Goal: Task Accomplishment & Management: Complete application form

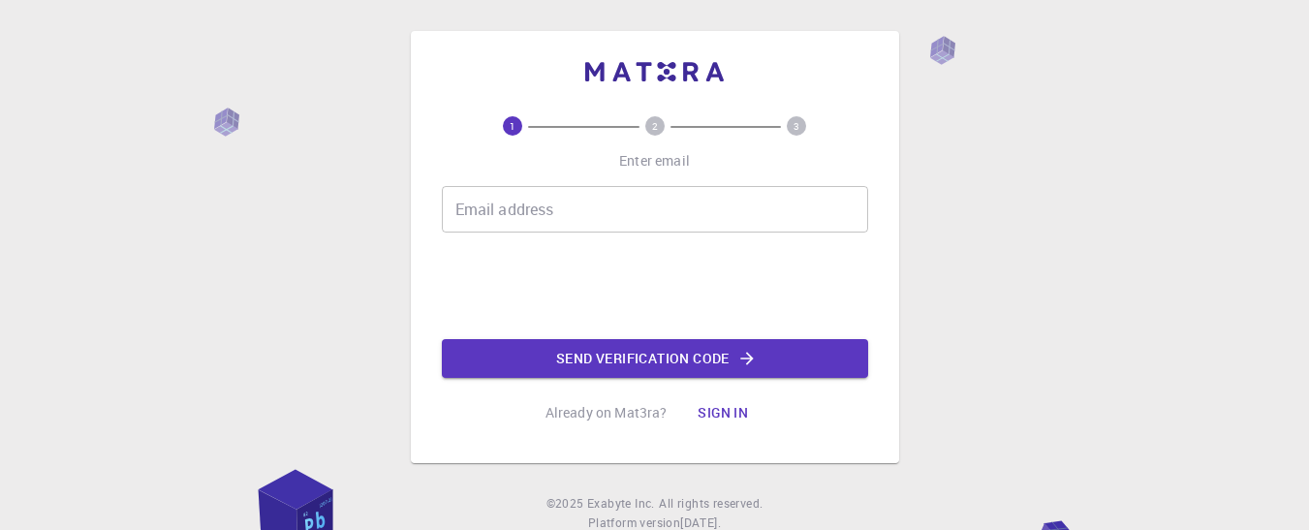
click at [513, 201] on input "Email address" at bounding box center [655, 209] width 426 height 47
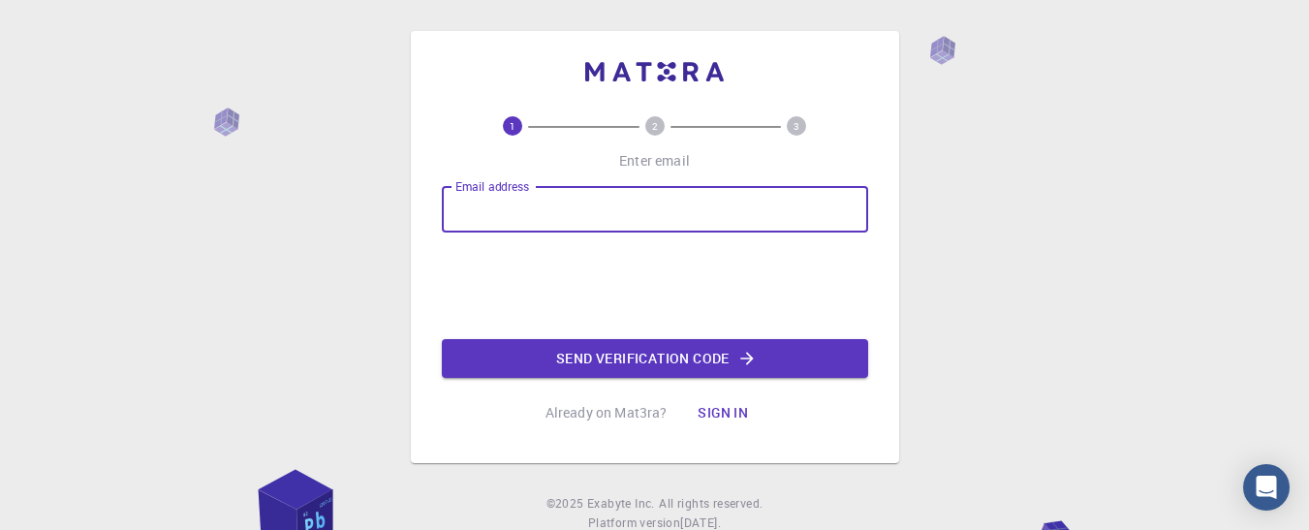
type input "[EMAIL_ADDRESS][DOMAIN_NAME]"
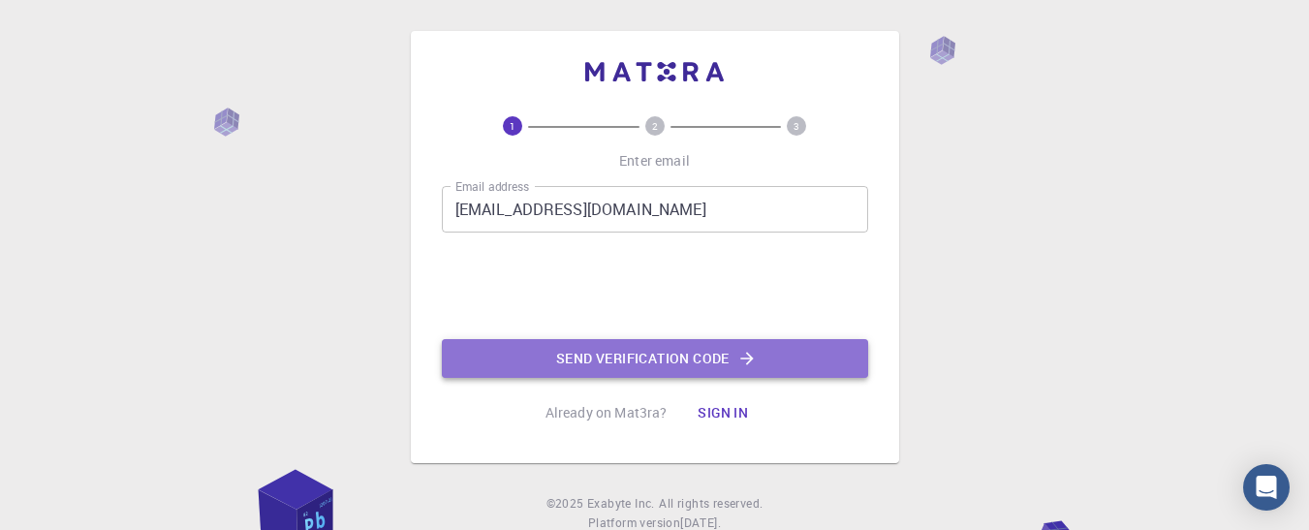
click at [629, 363] on button "Send verification code" at bounding box center [655, 358] width 426 height 39
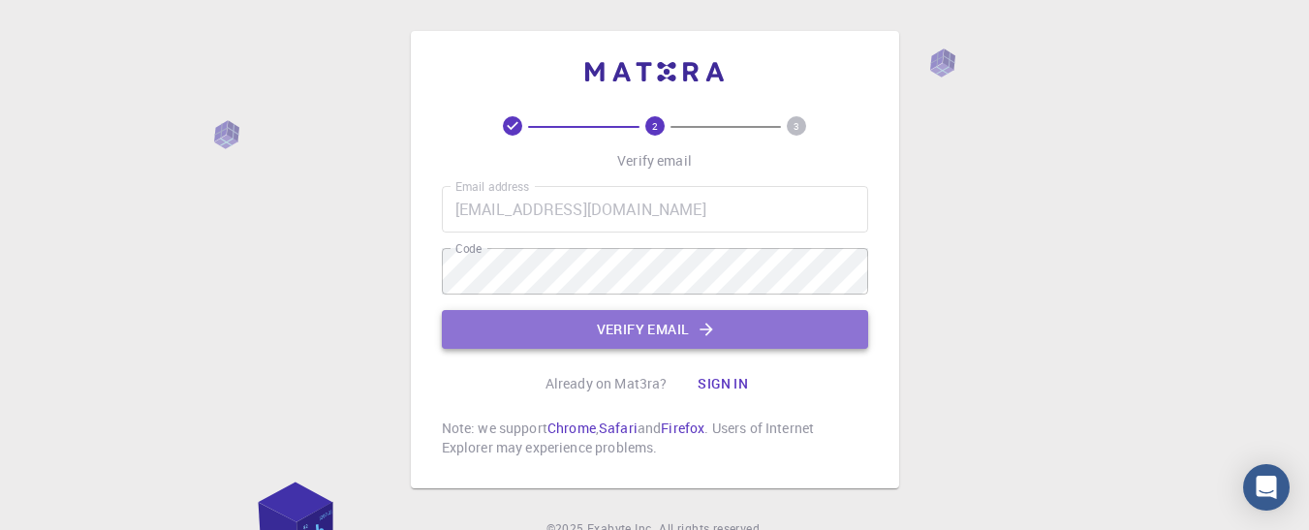
click at [634, 319] on button "Verify email" at bounding box center [655, 329] width 426 height 39
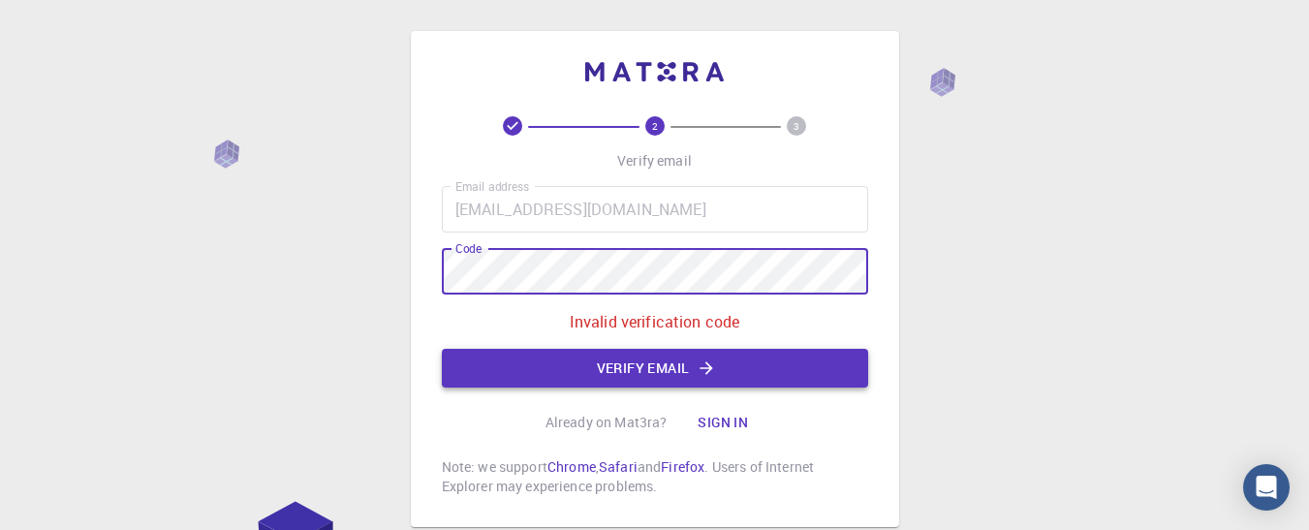
click at [619, 374] on button "Verify email" at bounding box center [655, 368] width 426 height 39
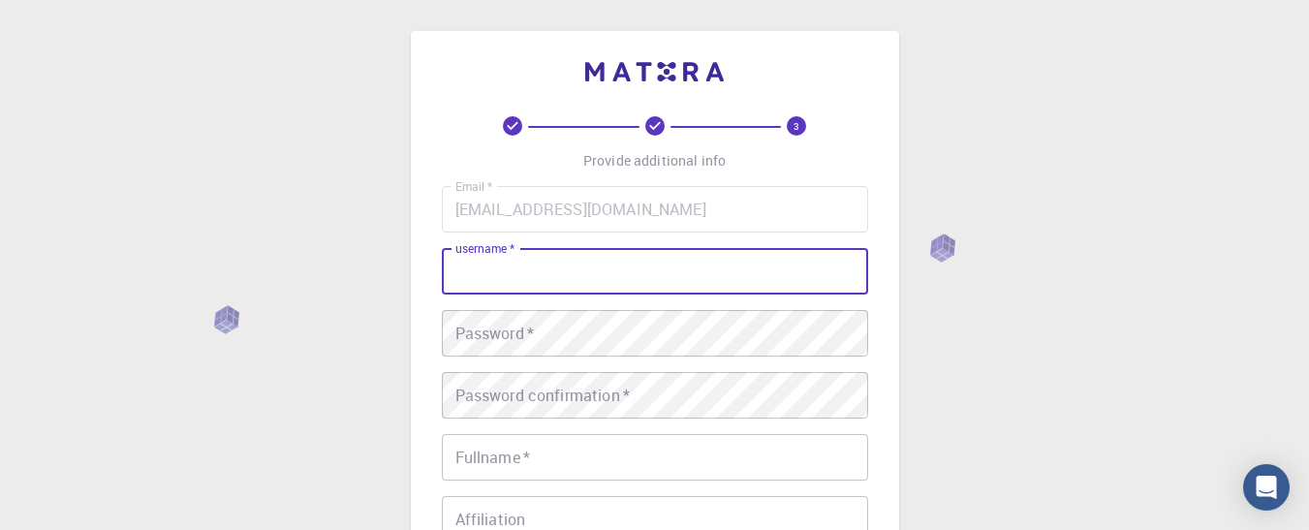
click at [503, 269] on input "username   *" at bounding box center [655, 271] width 426 height 47
type input "n"
type input "Nosihle"
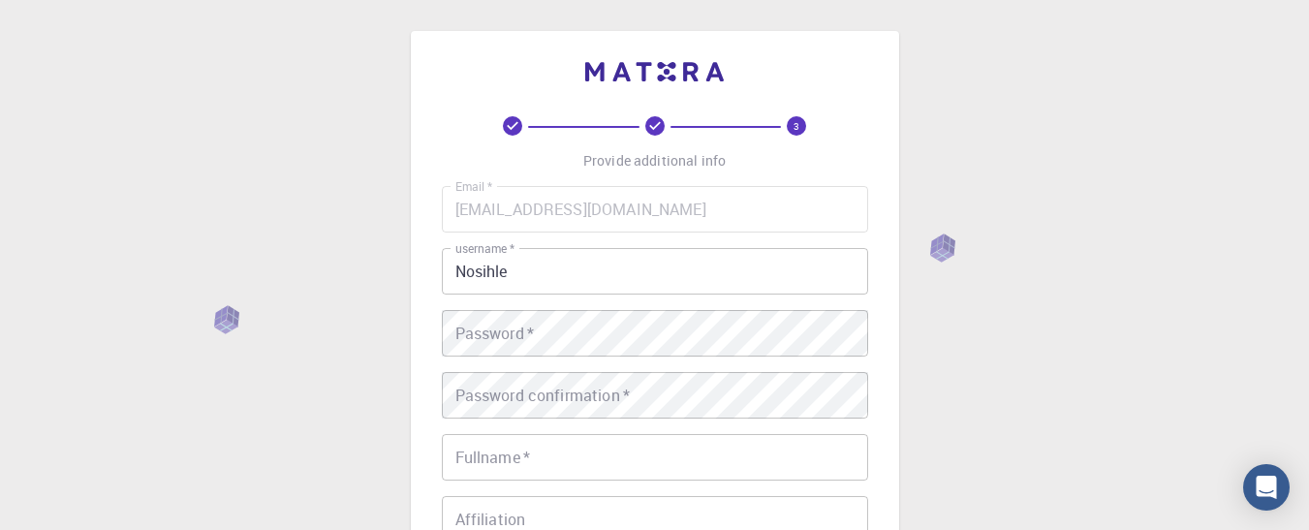
click at [480, 309] on div "Email   * mfekanosihle@gmail.com Email   * username   * Nosihle username   * Pa…" at bounding box center [655, 452] width 426 height 533
click at [519, 303] on div "Email   * mfekanosihle@gmail.com Email   * username   * Nosihle username   * Pa…" at bounding box center [655, 452] width 426 height 533
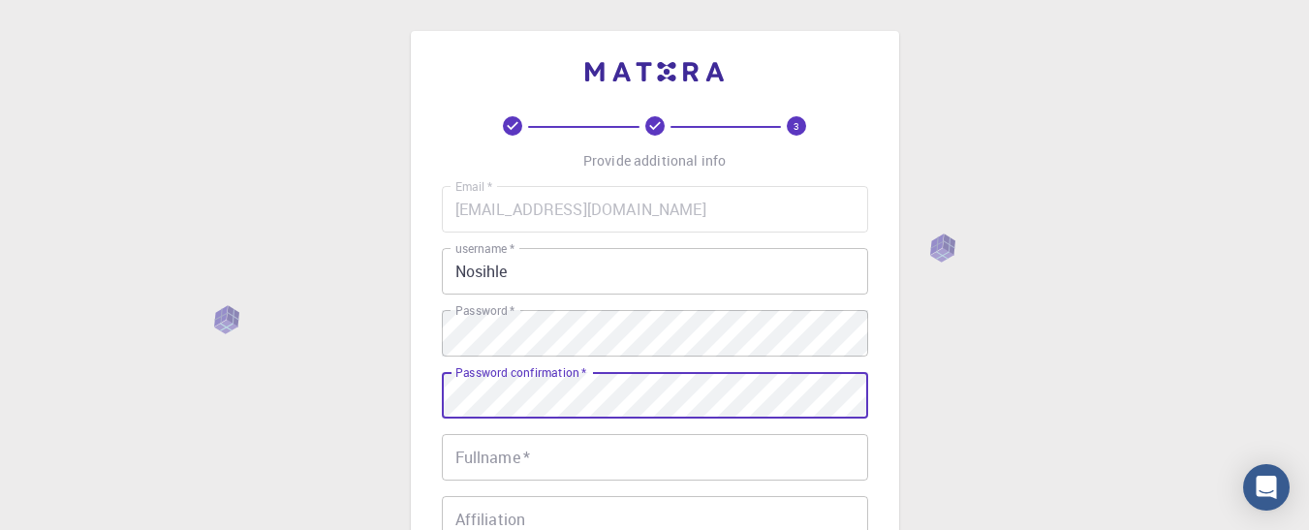
click at [518, 374] on div "Password confirmation   * Password confirmation   *" at bounding box center [655, 395] width 426 height 47
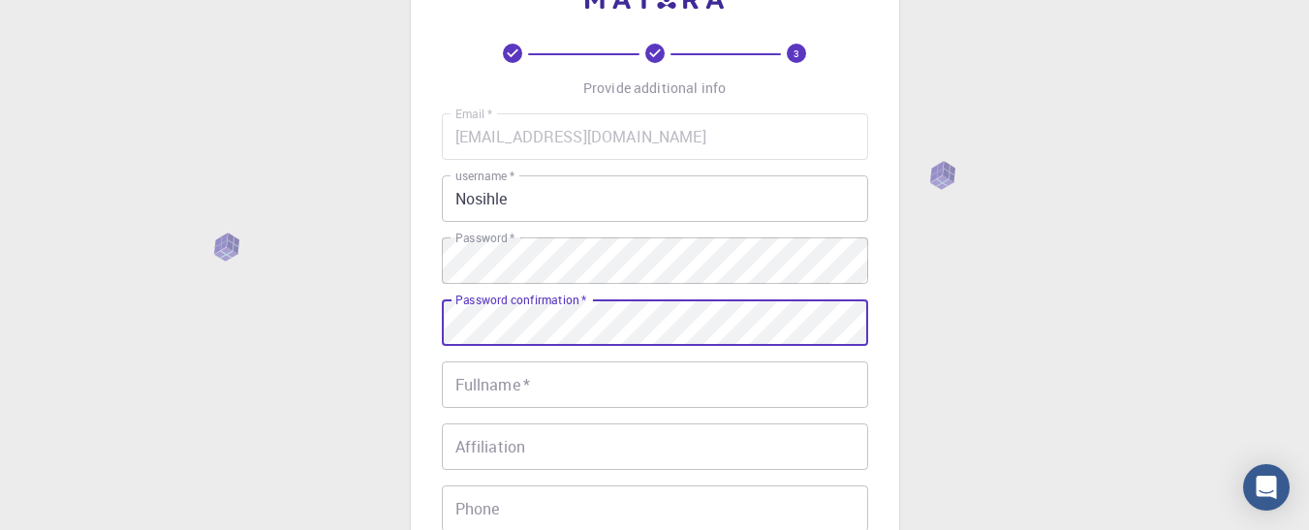
scroll to position [77, 0]
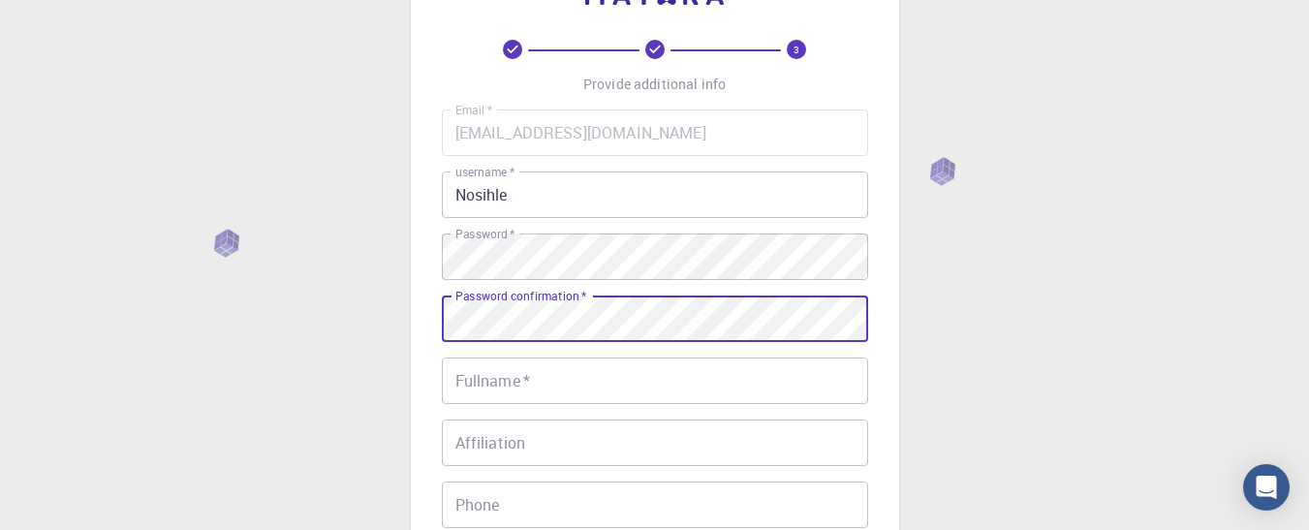
drag, startPoint x: 578, startPoint y: 370, endPoint x: 518, endPoint y: 374, distance: 60.2
click at [518, 374] on input "Fullname   *" at bounding box center [655, 380] width 426 height 47
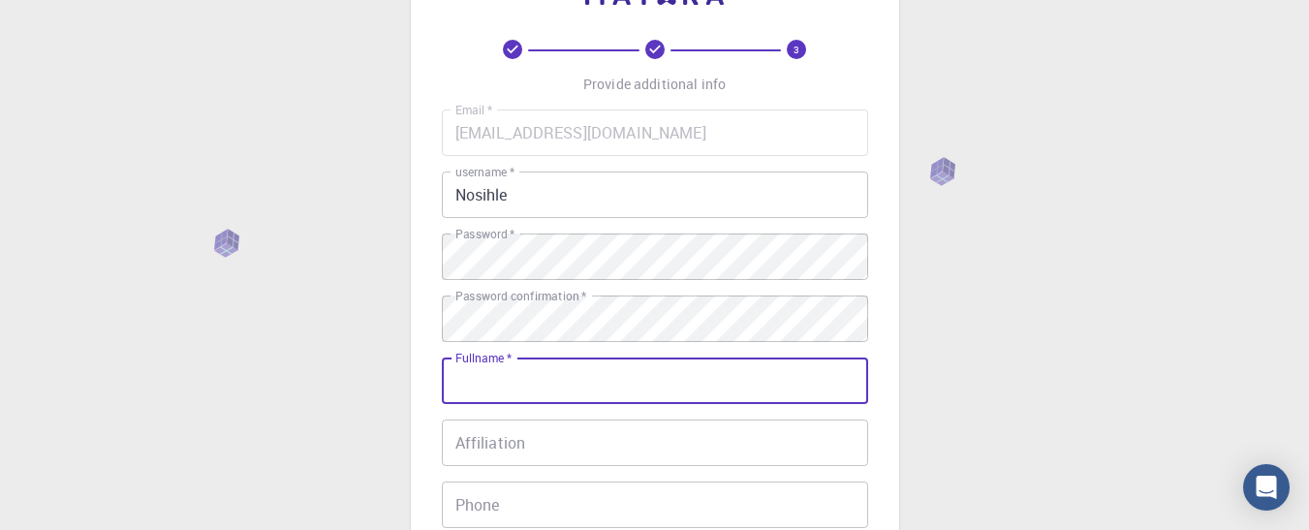
type input "Nosihle Mfeka"
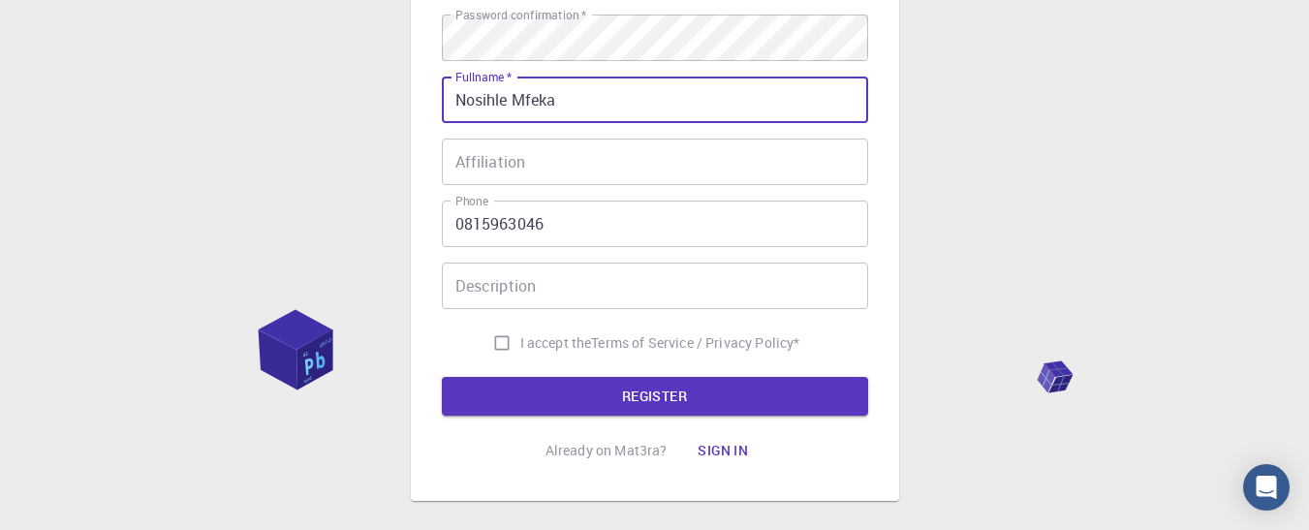
scroll to position [358, 0]
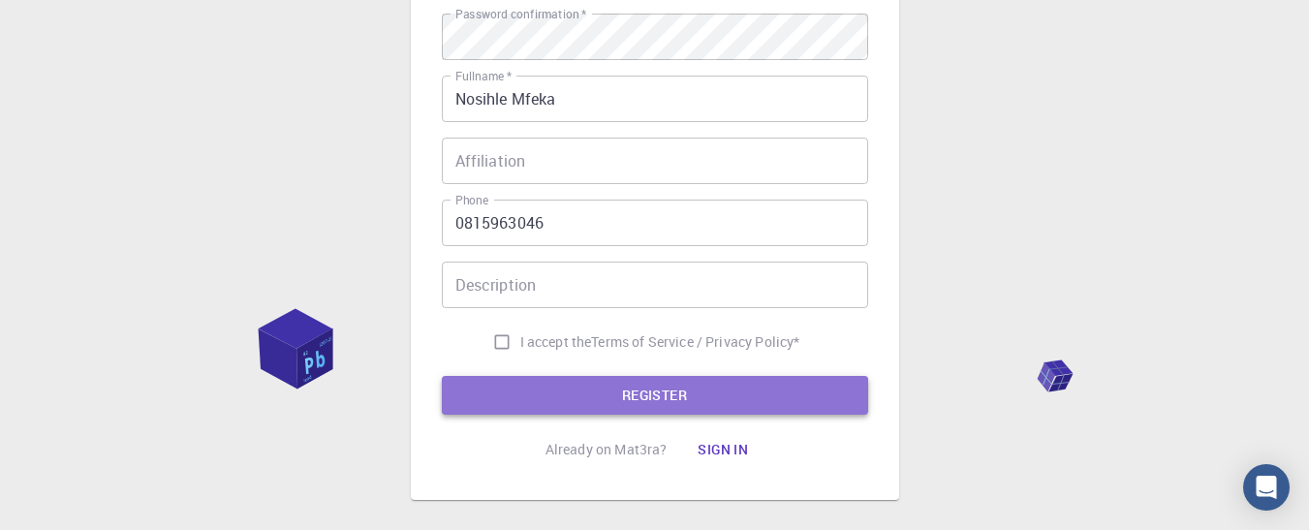
click at [614, 411] on button "REGISTER" at bounding box center [655, 395] width 426 height 39
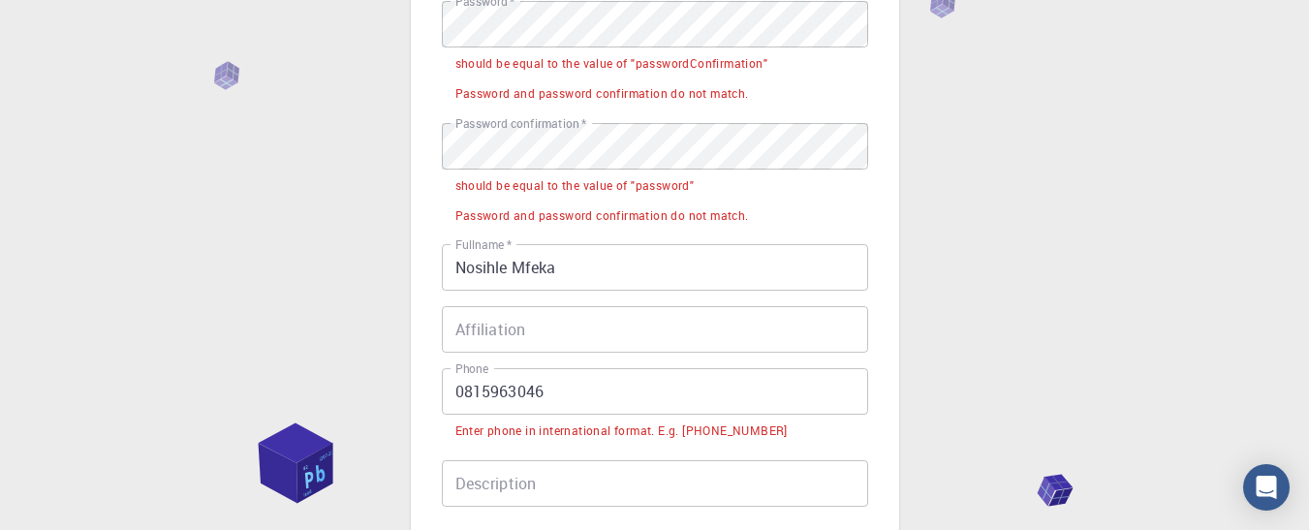
scroll to position [468, 0]
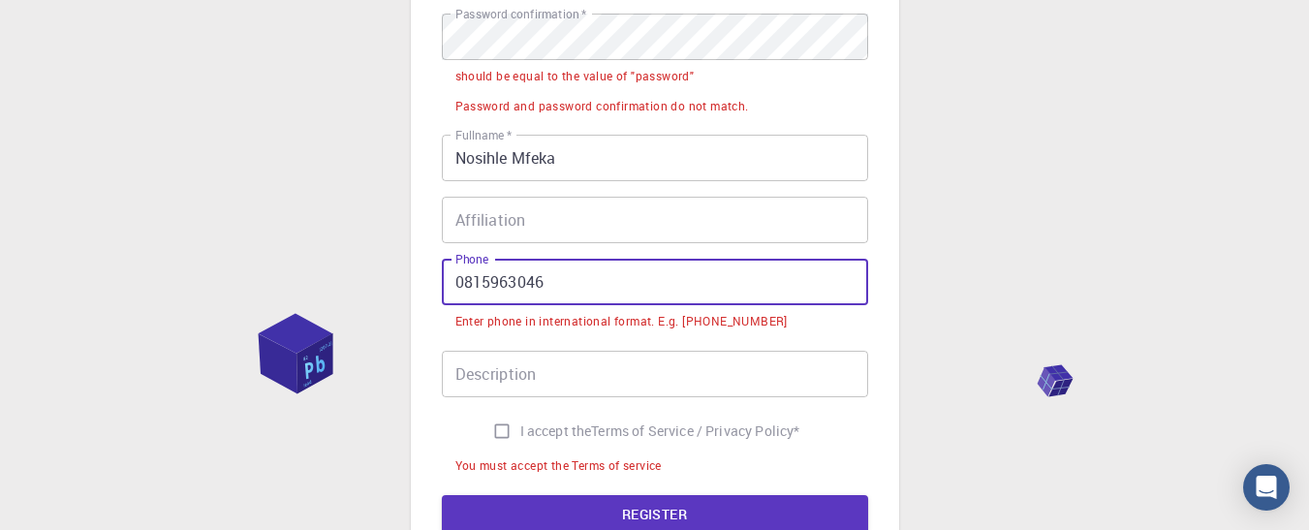
click at [458, 281] on input "0815963046" at bounding box center [655, 282] width 426 height 47
click at [461, 279] on input "0815963046" at bounding box center [655, 282] width 426 height 47
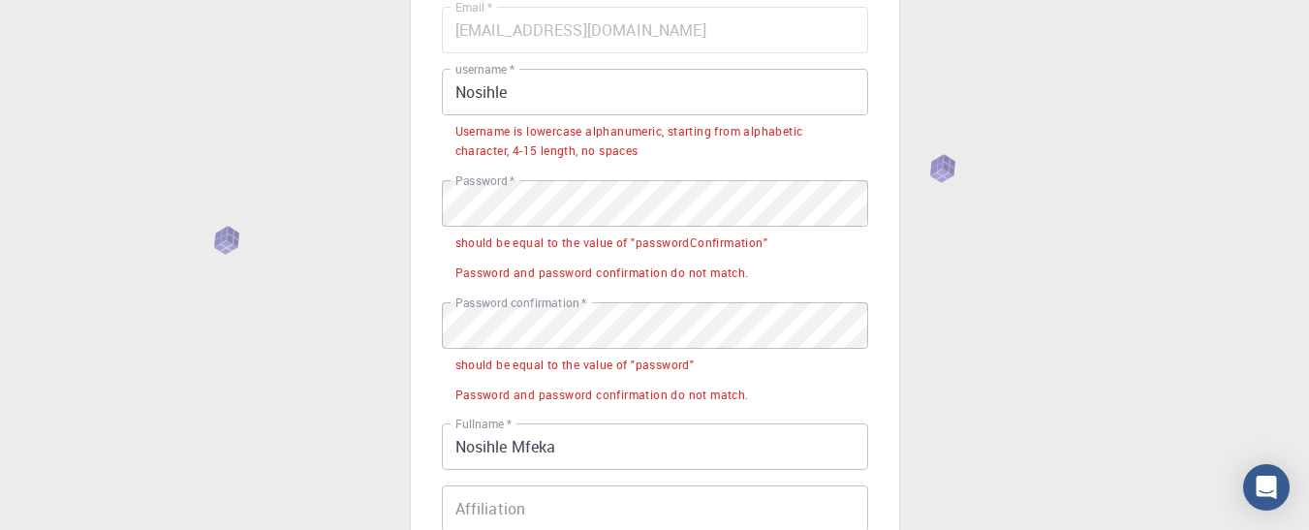
scroll to position [178, 0]
type input "+27815963046"
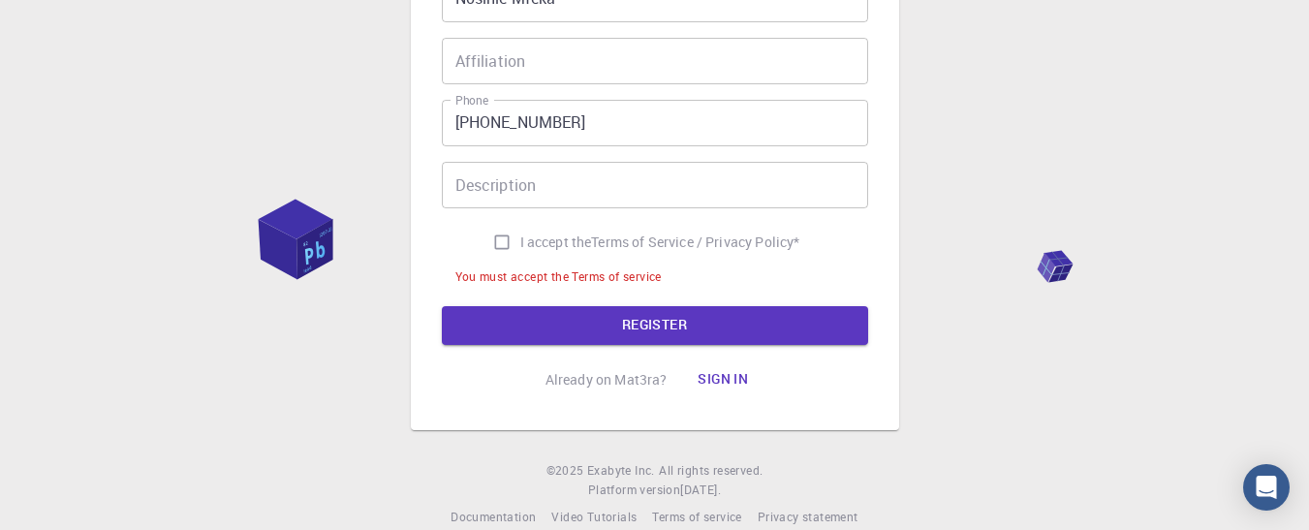
scroll to position [511, 0]
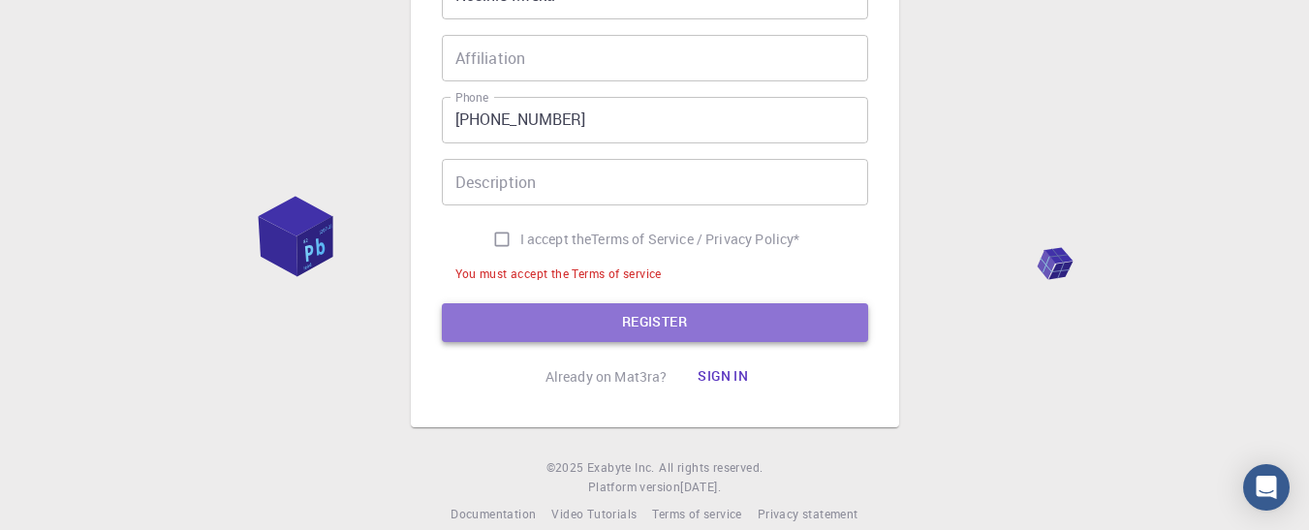
click at [578, 331] on button "REGISTER" at bounding box center [655, 322] width 426 height 39
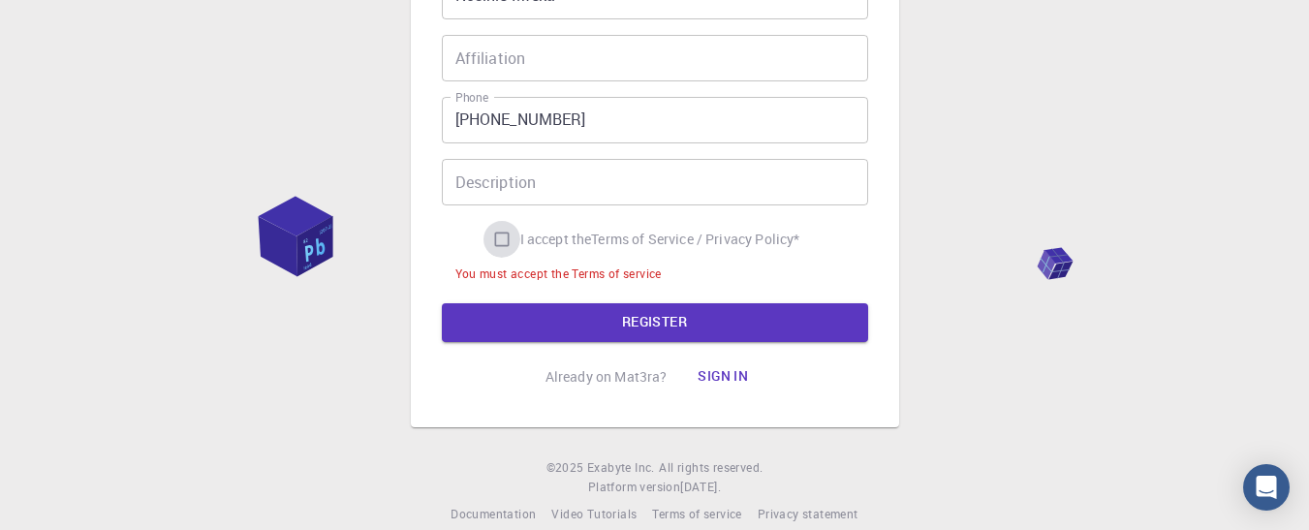
click at [495, 233] on input "I accept the Terms of Service / Privacy Policy *" at bounding box center [501, 239] width 37 height 37
checkbox input "true"
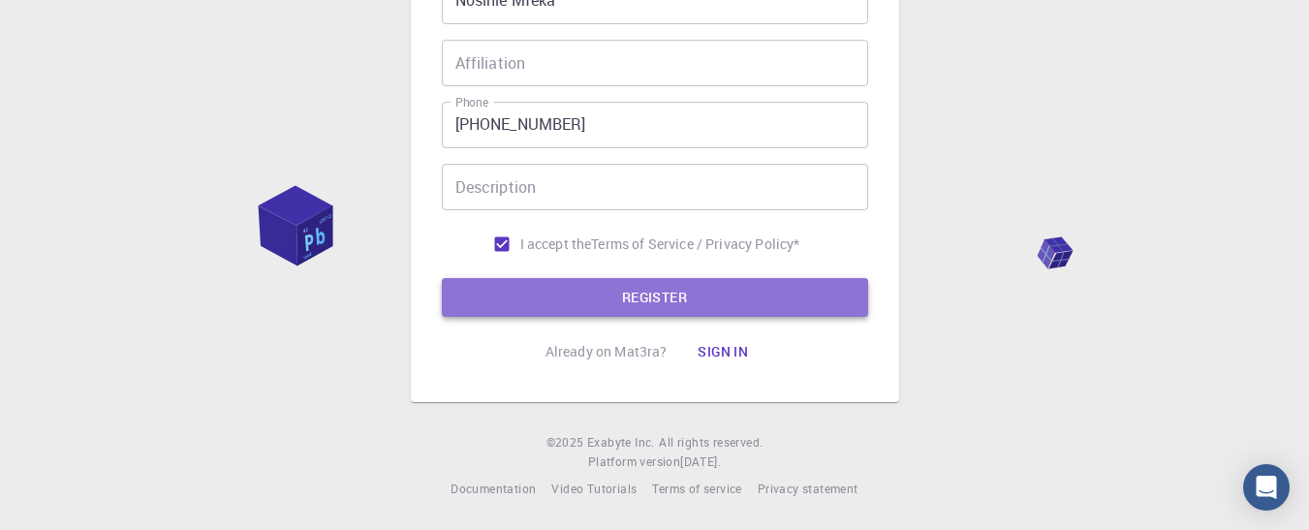
click at [602, 310] on button "REGISTER" at bounding box center [655, 297] width 426 height 39
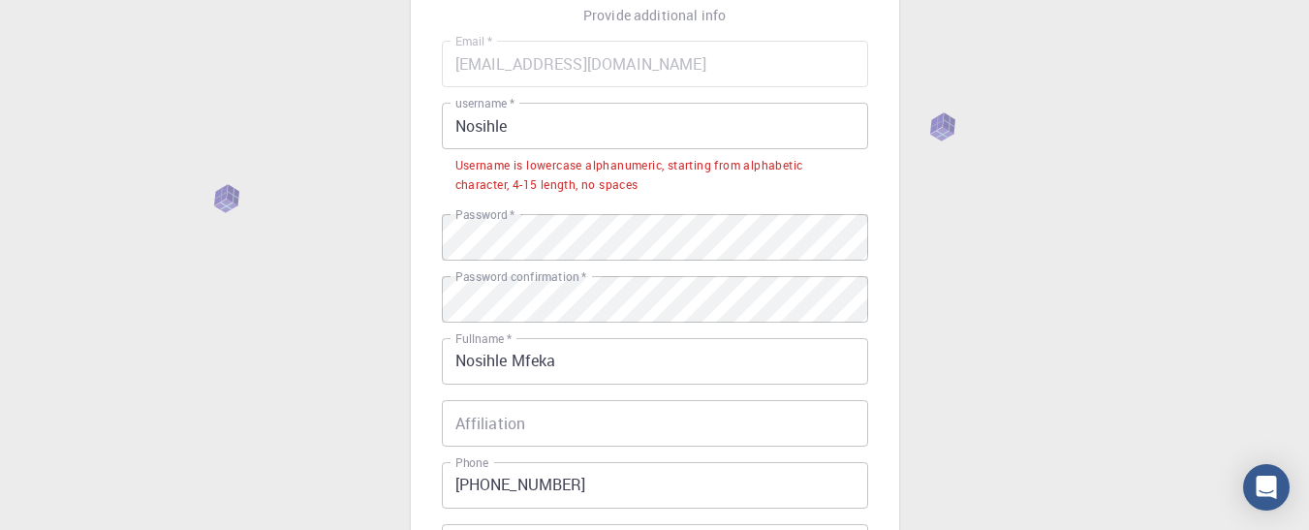
scroll to position [144, 0]
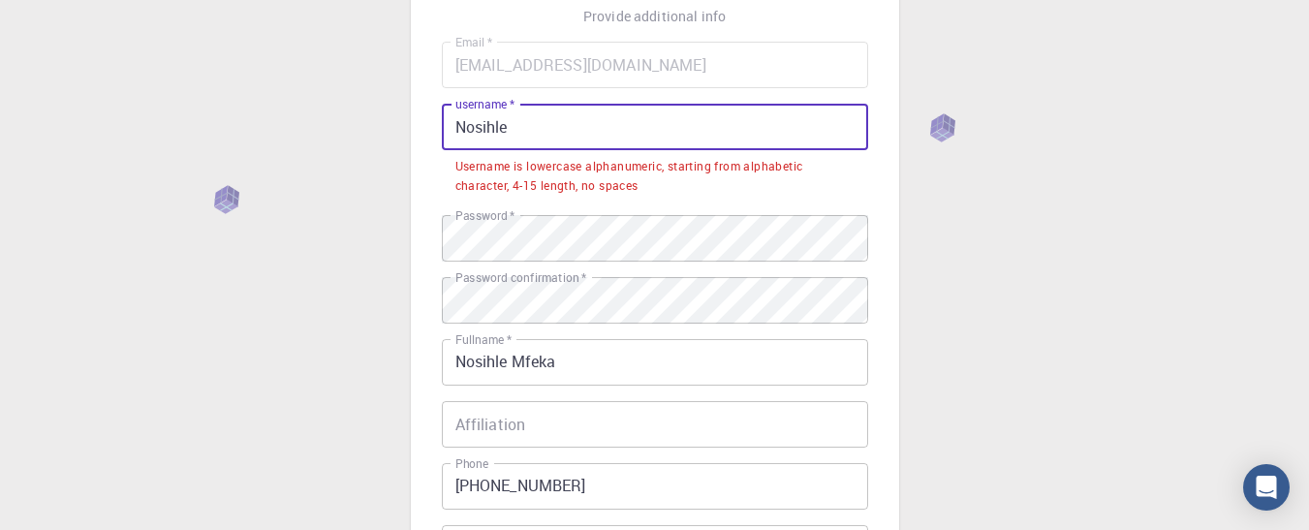
click at [468, 128] on input "Nosihle" at bounding box center [655, 127] width 426 height 47
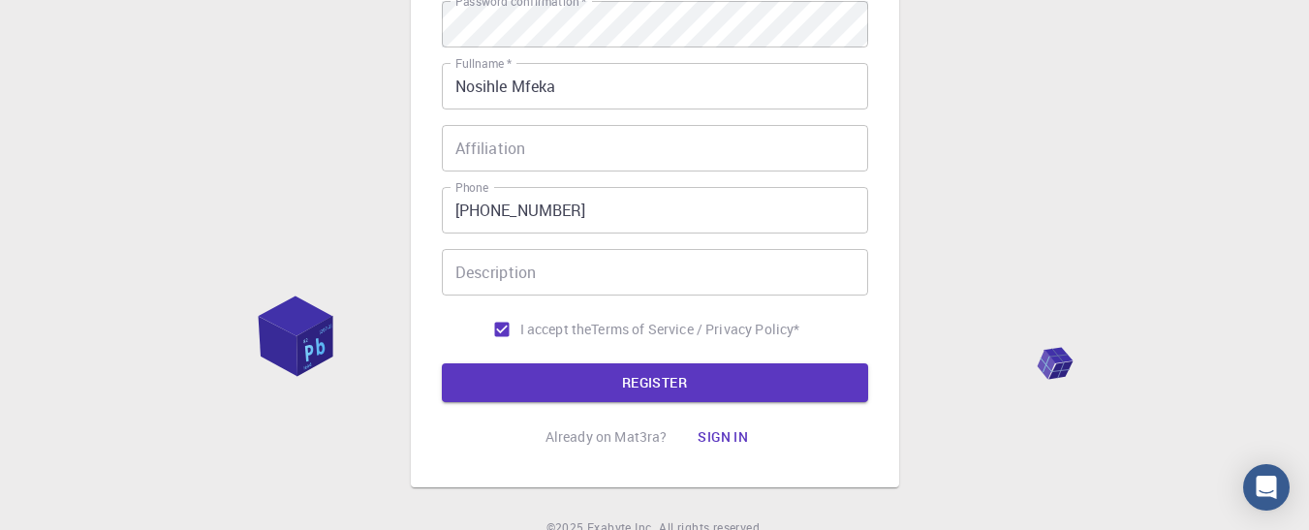
scroll to position [373, 0]
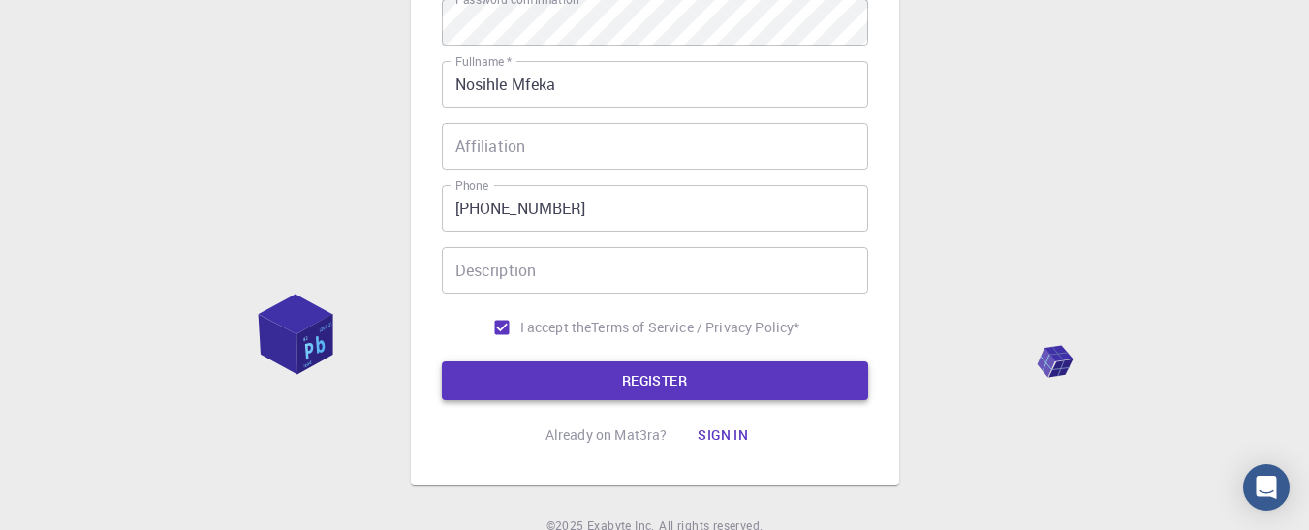
type input "nosihle"
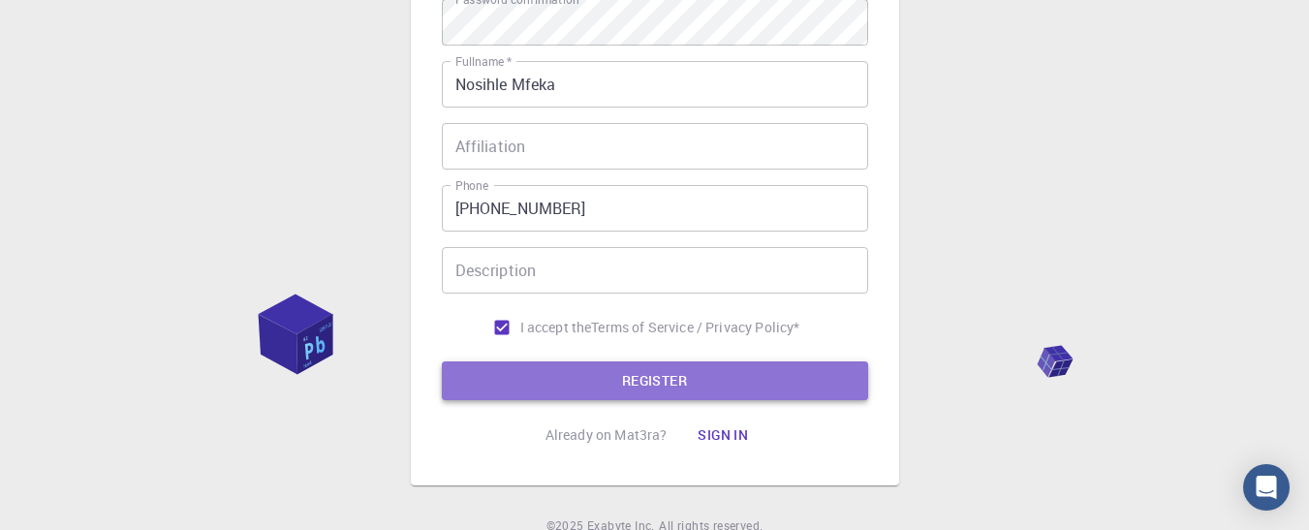
click at [584, 386] on button "REGISTER" at bounding box center [655, 380] width 426 height 39
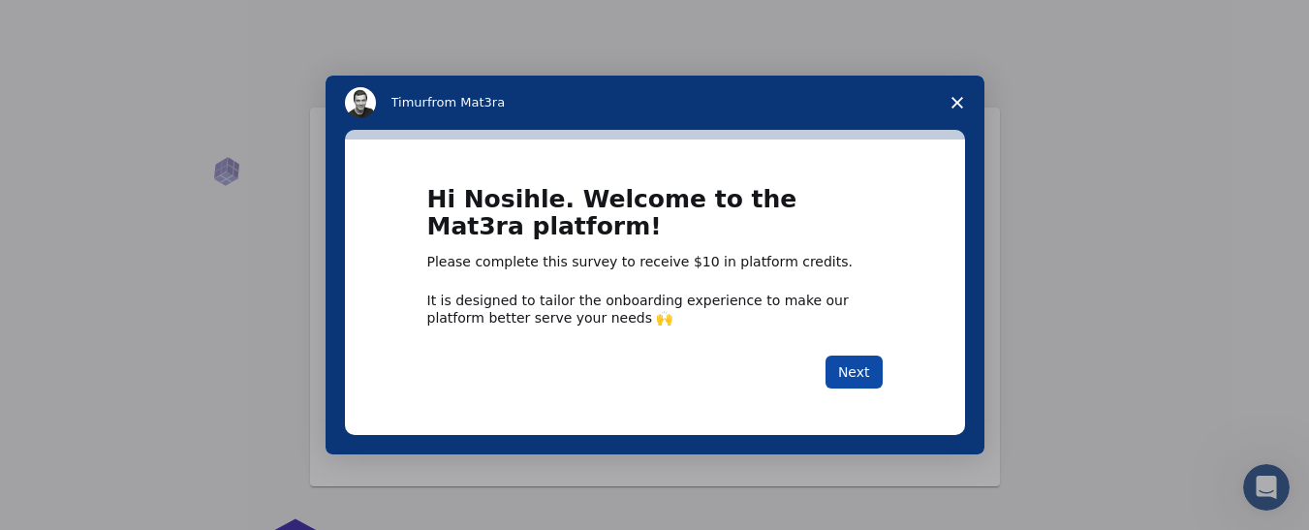
click at [851, 369] on button "Next" at bounding box center [853, 372] width 57 height 33
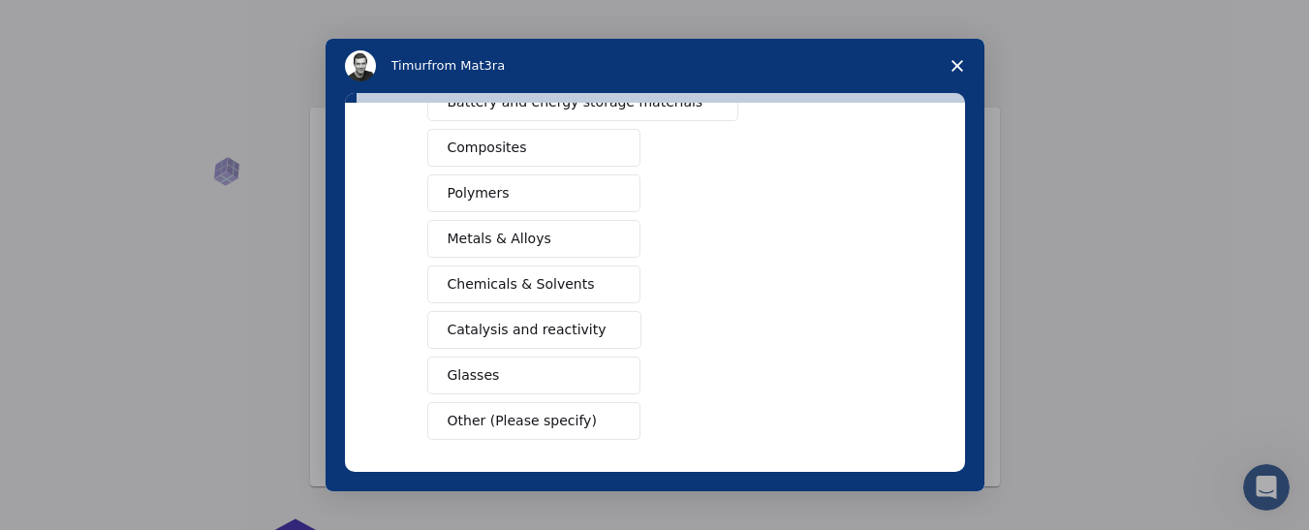
scroll to position [405, 0]
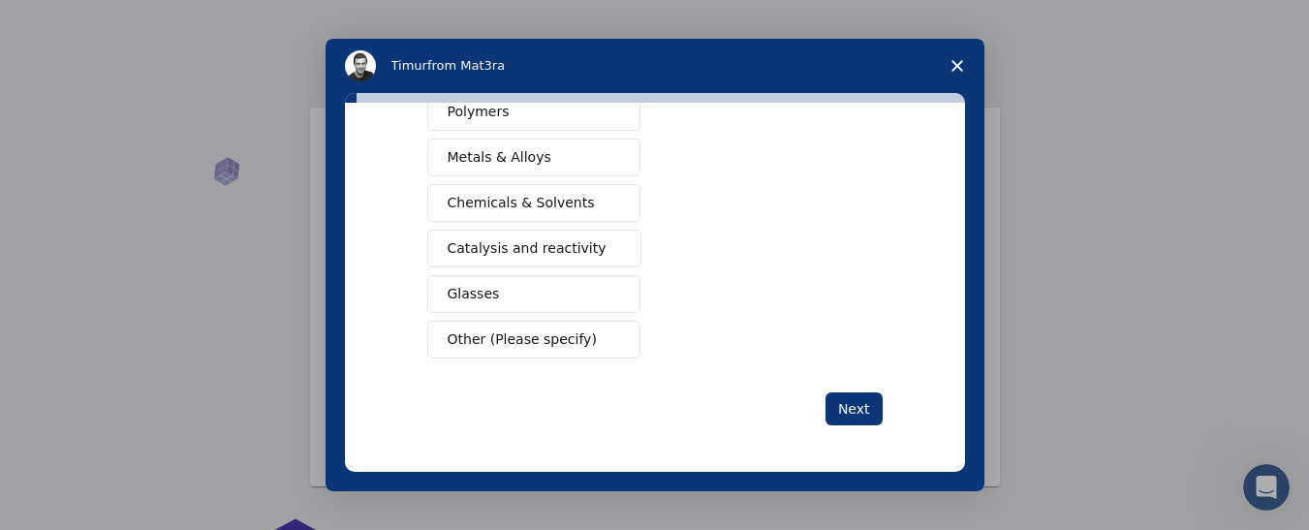
click at [588, 342] on button "Other (Please specify)" at bounding box center [533, 340] width 213 height 38
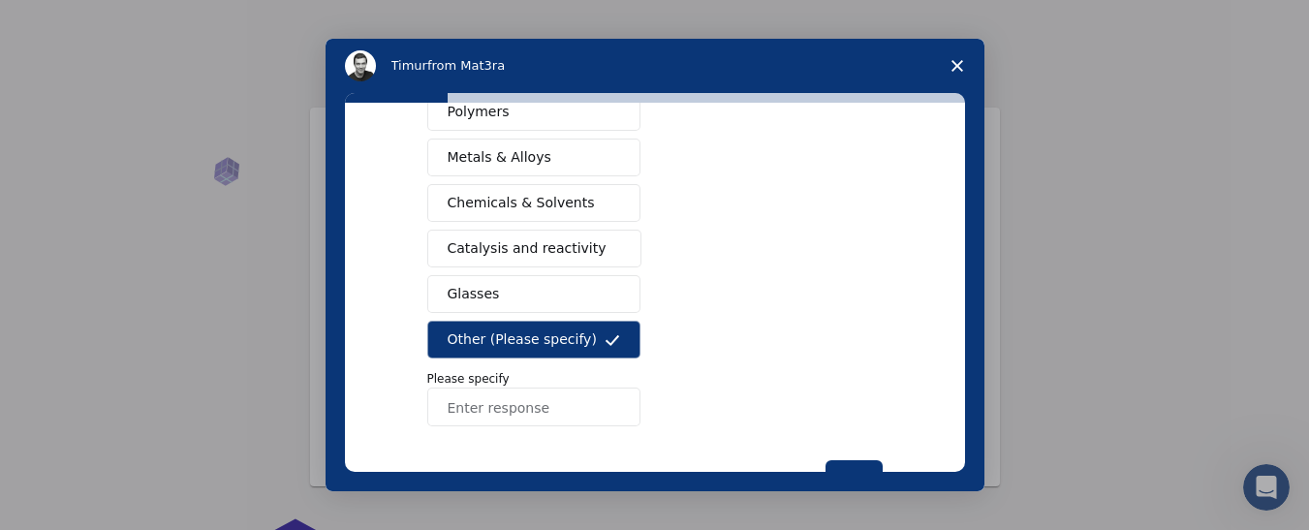
click at [588, 342] on button "Other (Please specify)" at bounding box center [533, 340] width 213 height 38
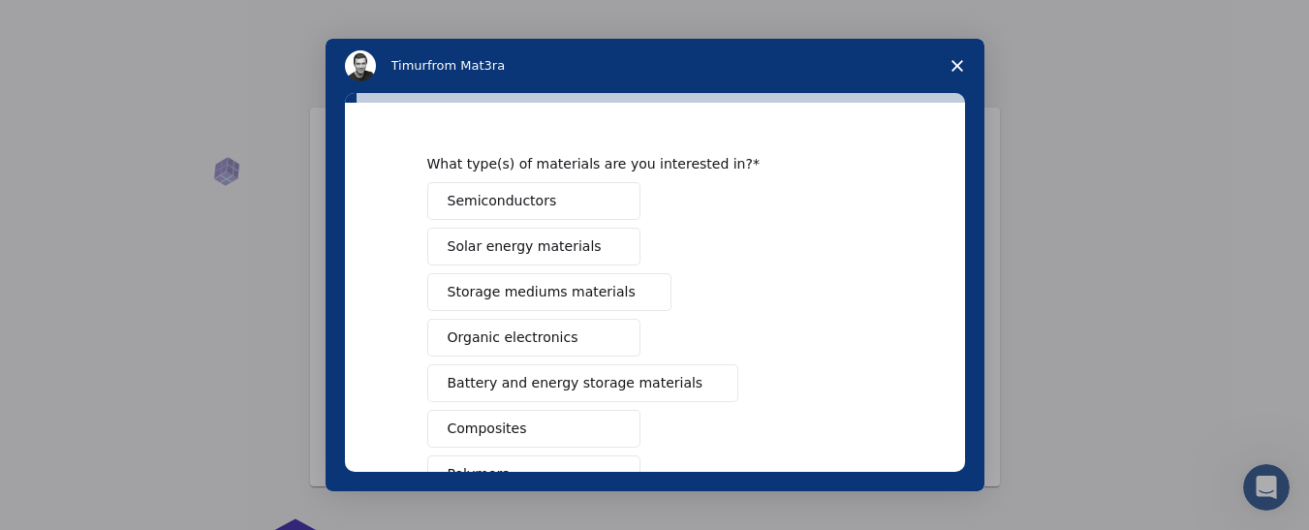
scroll to position [42, 0]
click at [563, 294] on span "Storage mediums materials" at bounding box center [542, 293] width 188 height 20
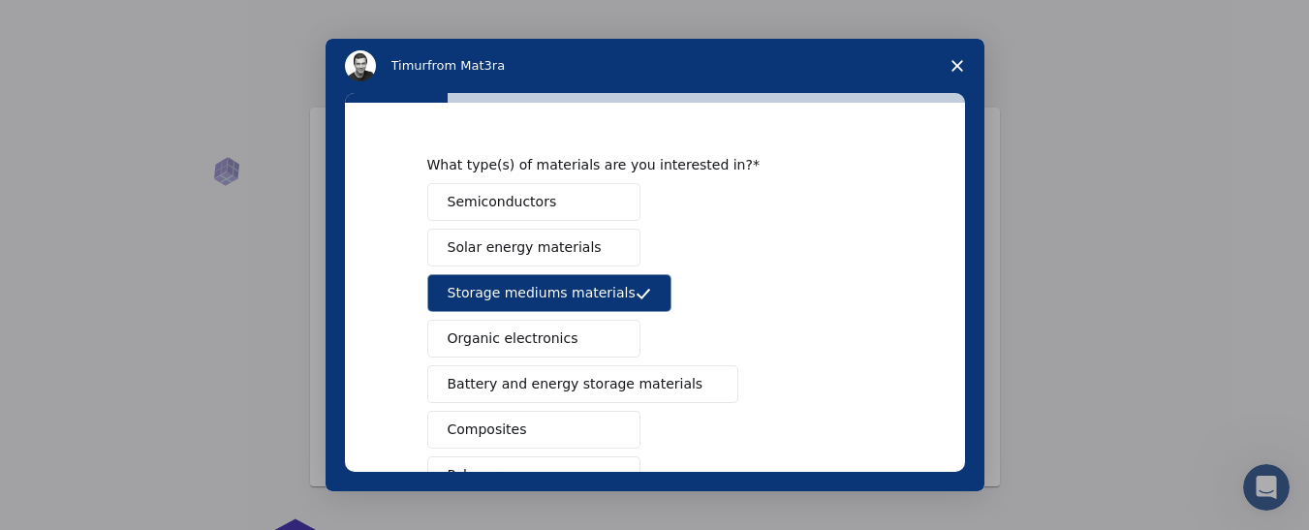
click at [572, 248] on span "Solar energy materials" at bounding box center [525, 247] width 154 height 20
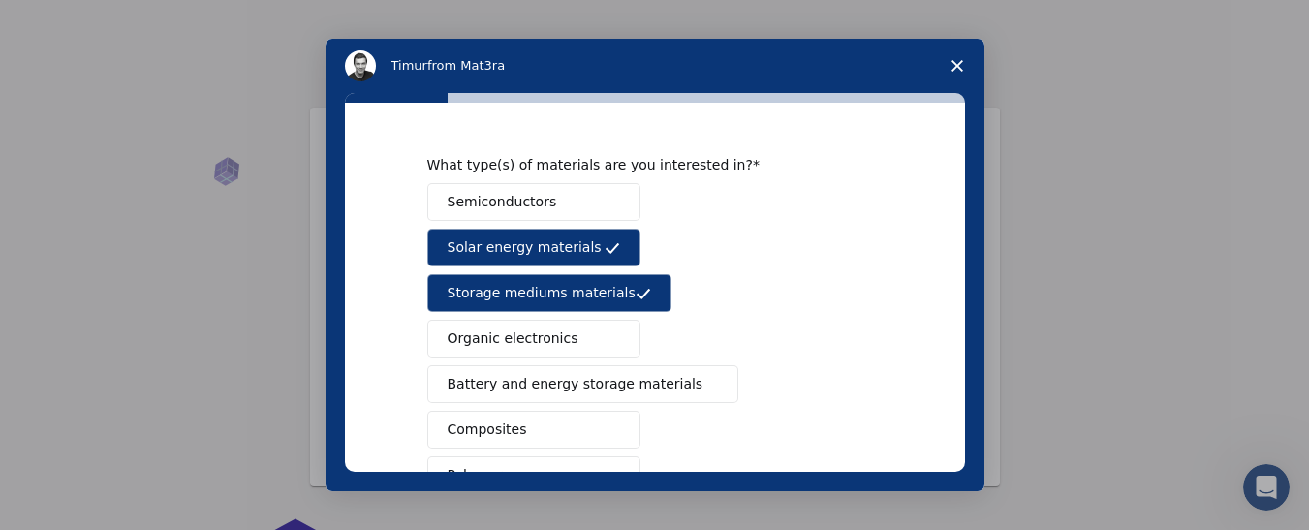
click at [575, 218] on button "Semiconductors" at bounding box center [533, 202] width 213 height 38
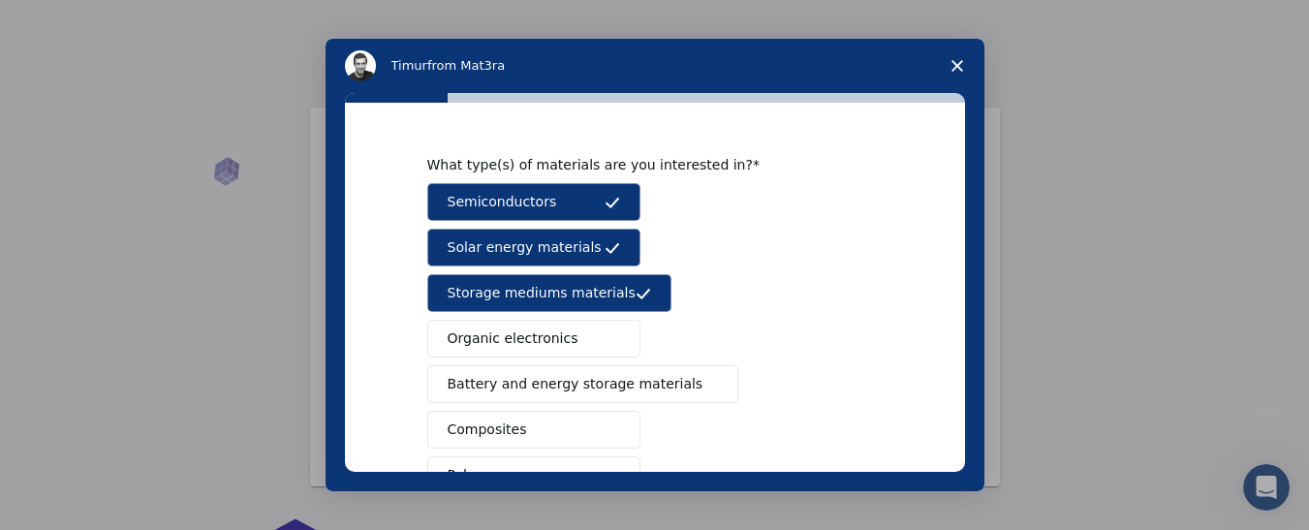
drag, startPoint x: 575, startPoint y: 218, endPoint x: 576, endPoint y: 340, distance: 122.1
click at [576, 340] on div "Semiconductors Solar energy materials Storage mediums materials Organic electro…" at bounding box center [654, 452] width 455 height 539
click at [576, 340] on button "Organic electronics" at bounding box center [533, 339] width 213 height 38
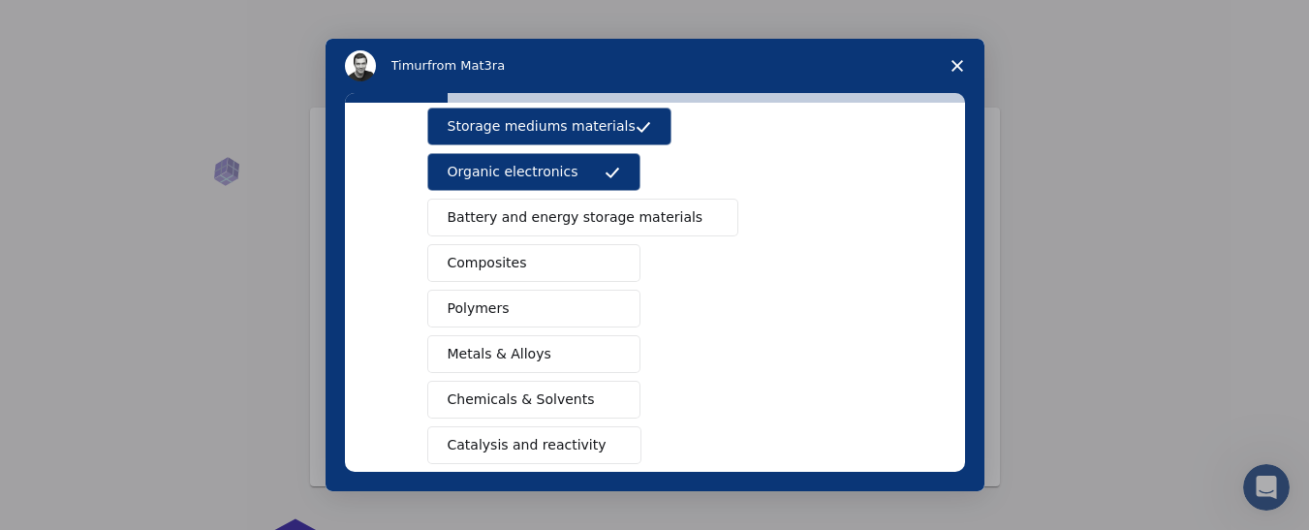
scroll to position [209, 0]
click at [601, 217] on span "Battery and energy storage materials" at bounding box center [576, 216] width 256 height 20
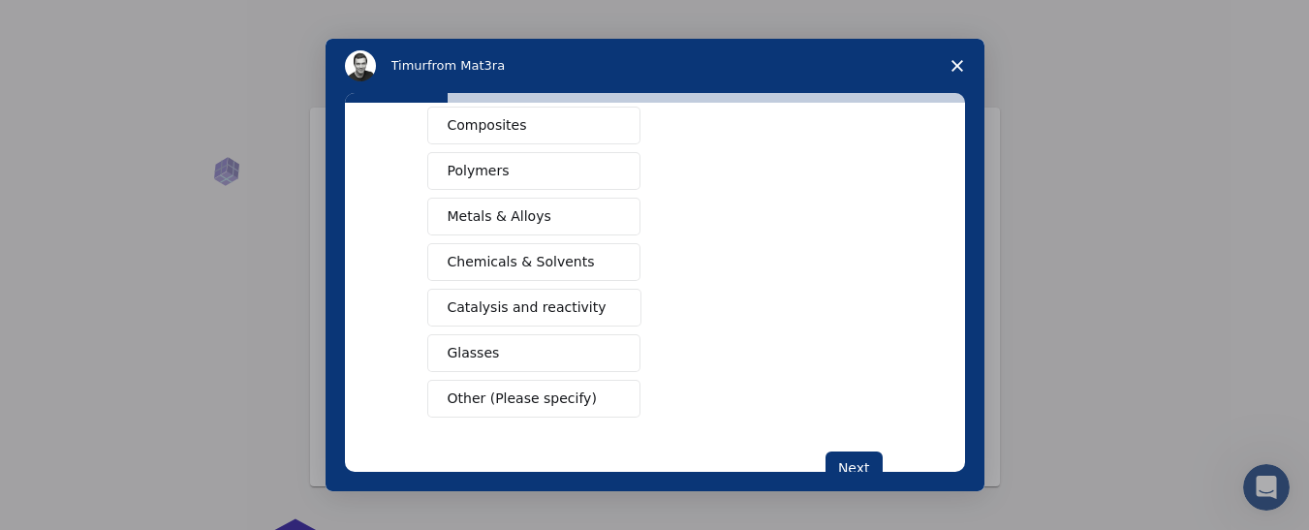
scroll to position [405, 0]
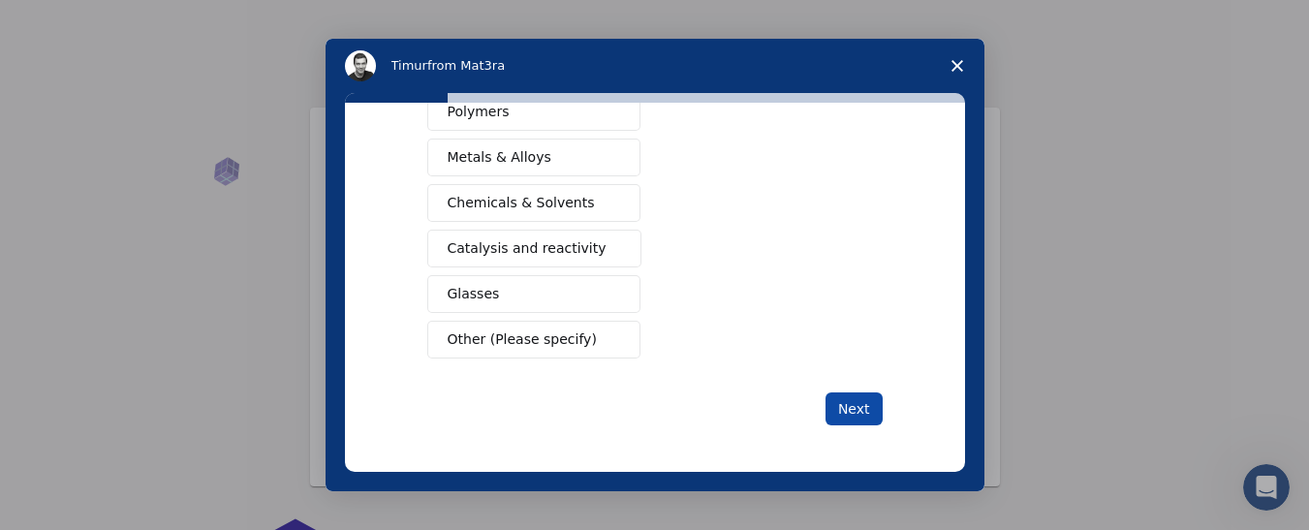
click at [844, 407] on button "Next" at bounding box center [853, 408] width 57 height 33
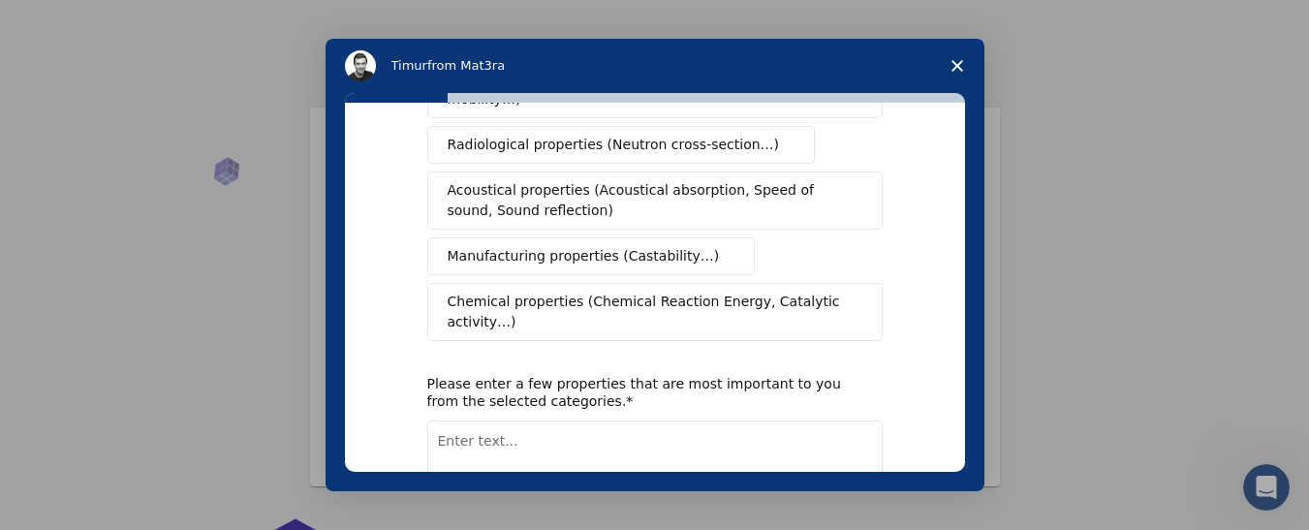
scroll to position [0, 0]
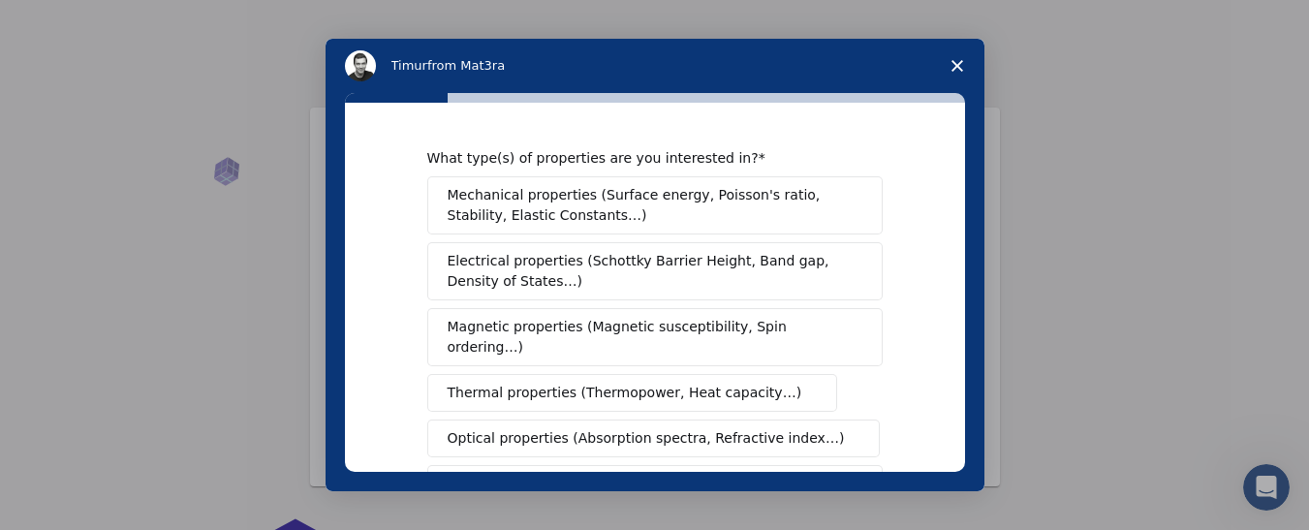
click at [579, 259] on span "Electrical properties (Schottky Barrier Height, Band gap, Density of States…)" at bounding box center [649, 271] width 403 height 41
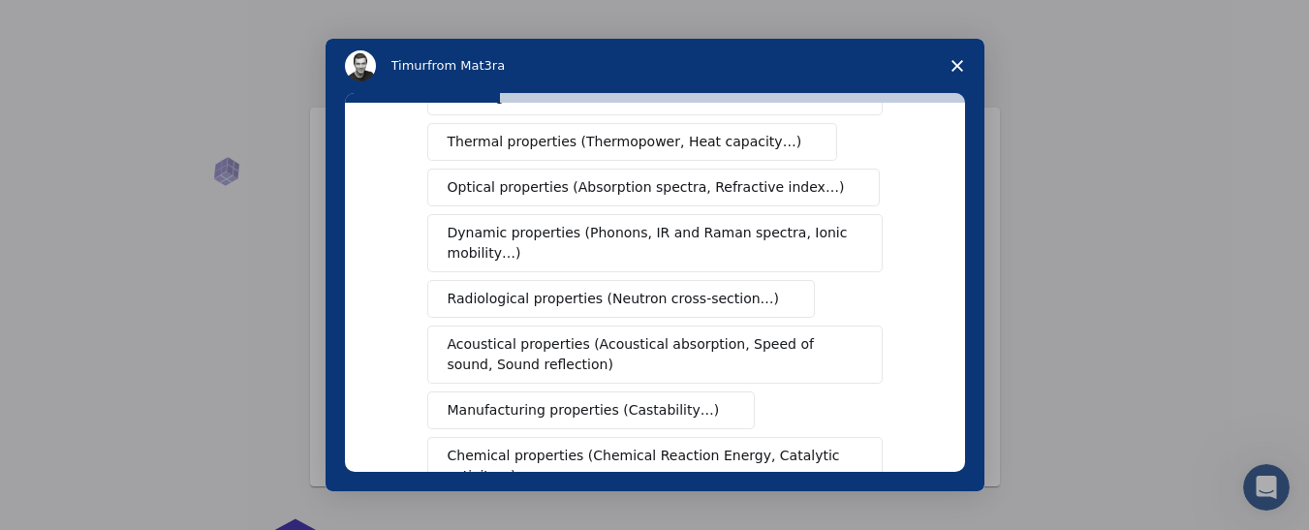
scroll to position [506, 0]
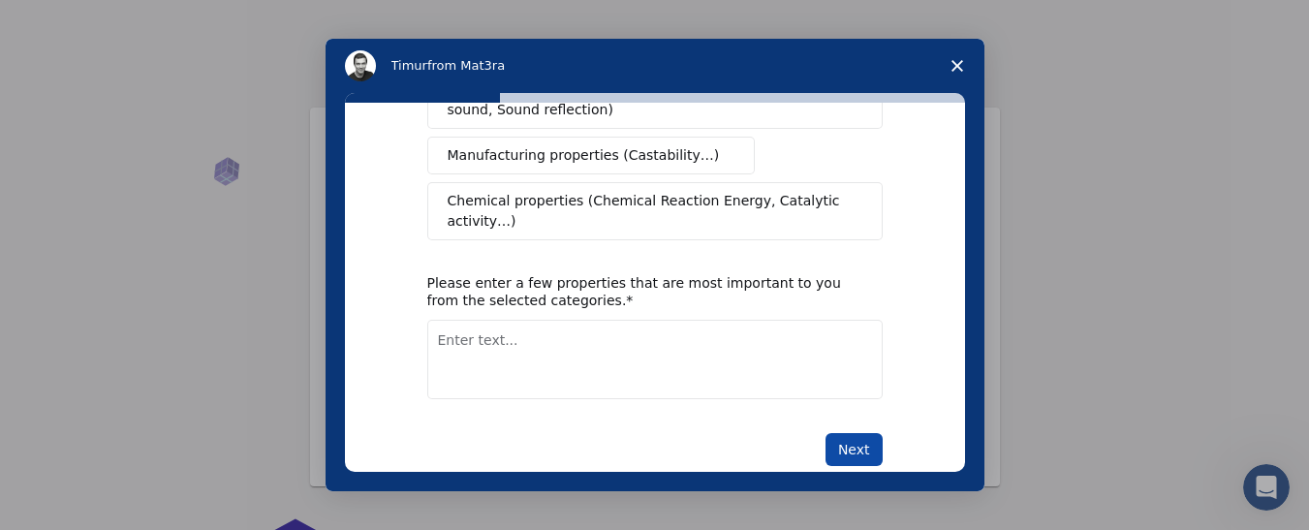
click at [851, 433] on button "Next" at bounding box center [853, 449] width 57 height 33
click at [467, 322] on textarea "Enter text..." at bounding box center [654, 359] width 455 height 79
type textarea "PLCs"
click at [841, 433] on button "Next" at bounding box center [853, 449] width 57 height 33
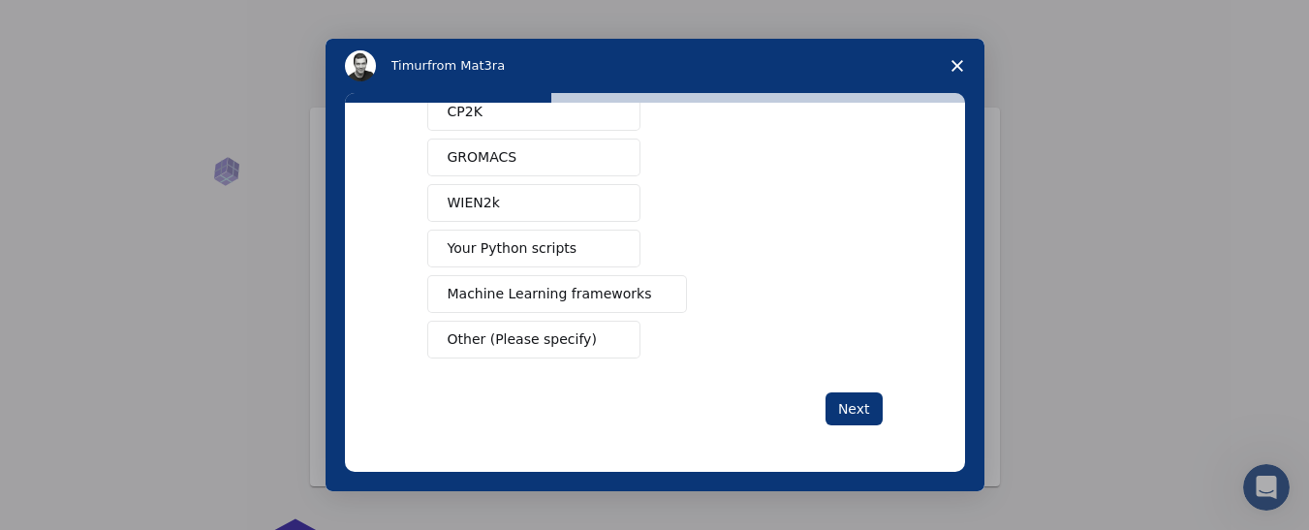
scroll to position [2, 0]
click at [543, 344] on span "Other (Please specify)" at bounding box center [522, 339] width 149 height 20
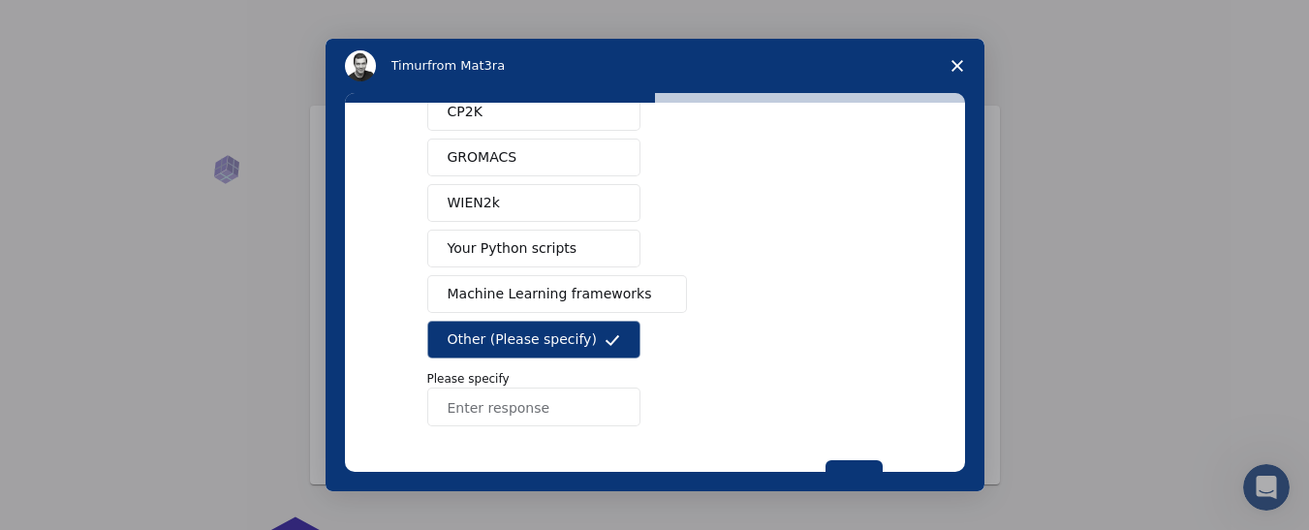
click at [471, 423] on input "Enter response" at bounding box center [533, 407] width 213 height 39
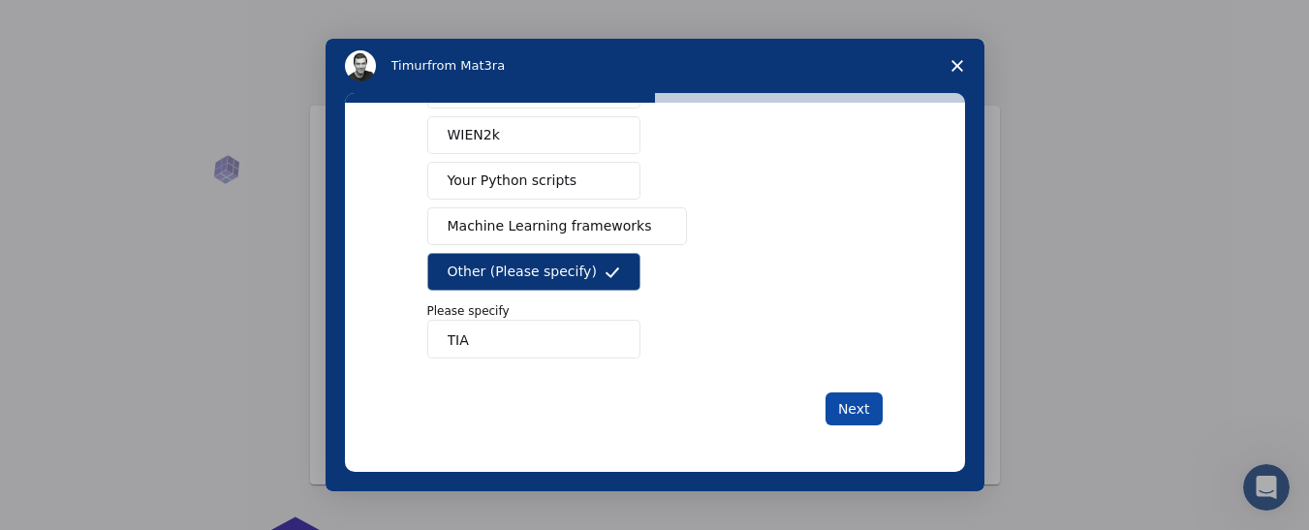
type input "TIA"
click at [852, 411] on button "Next" at bounding box center [853, 408] width 57 height 33
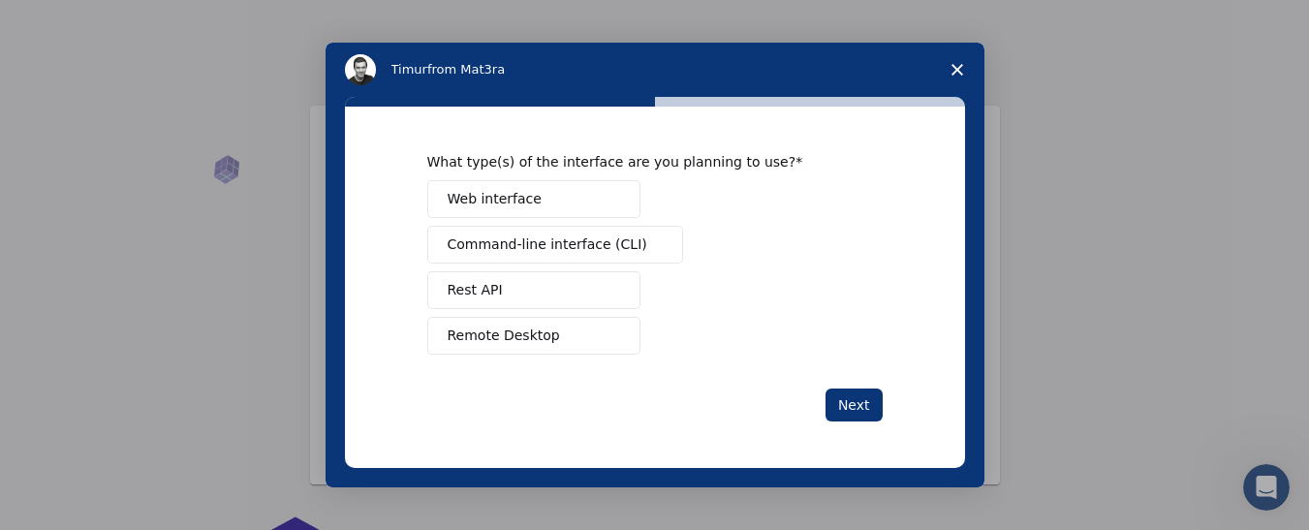
scroll to position [0, 0]
click at [514, 192] on span "Web interface" at bounding box center [495, 199] width 94 height 20
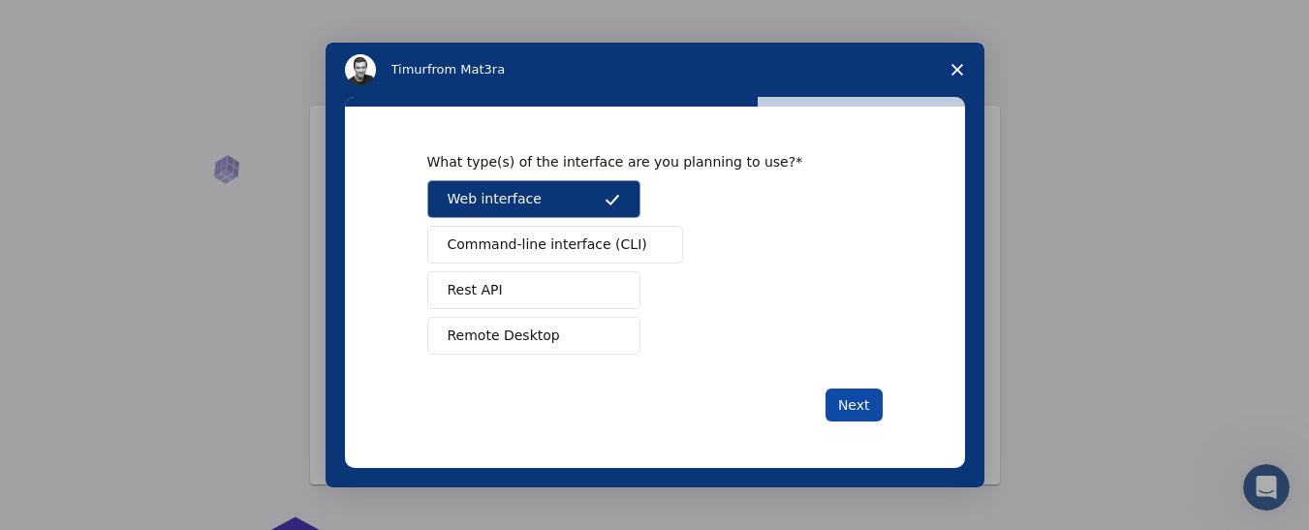
click at [859, 410] on button "Next" at bounding box center [853, 404] width 57 height 33
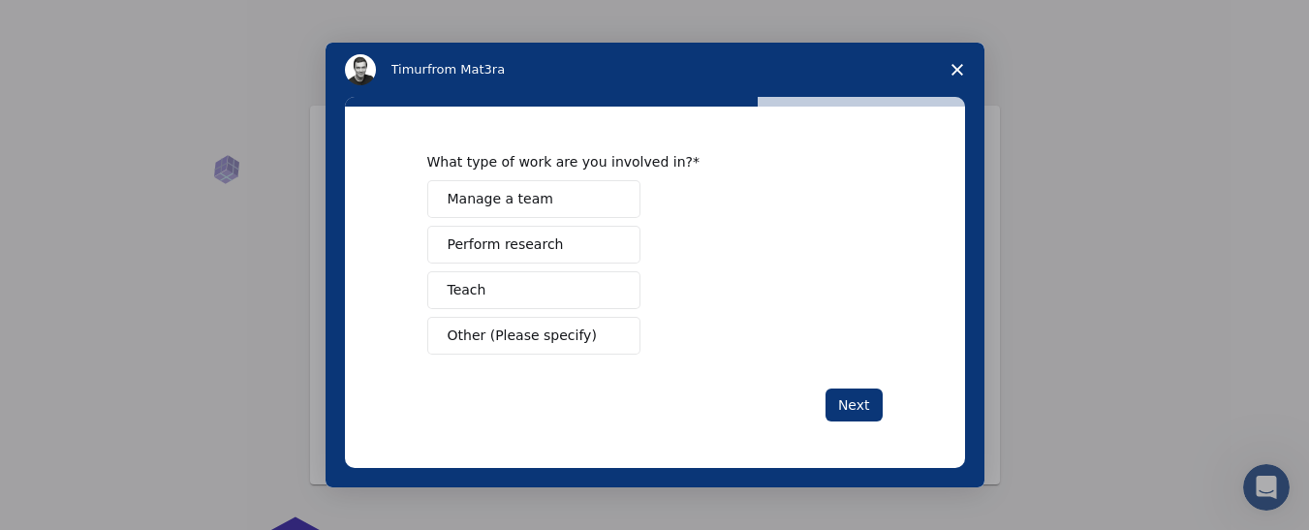
click at [496, 295] on button "Teach" at bounding box center [533, 290] width 213 height 38
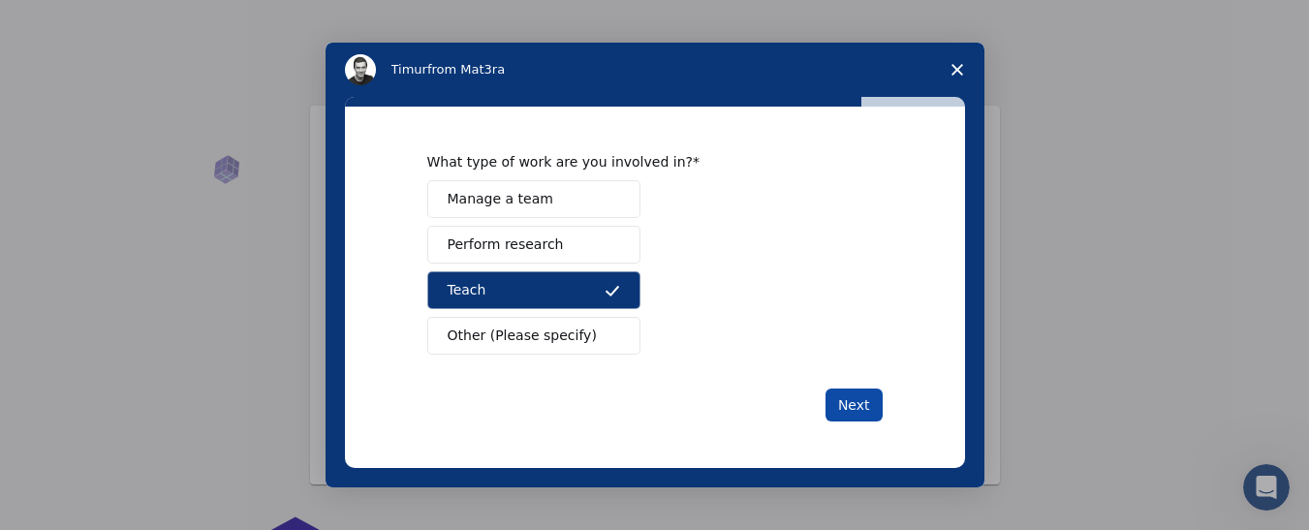
click at [851, 416] on button "Next" at bounding box center [853, 404] width 57 height 33
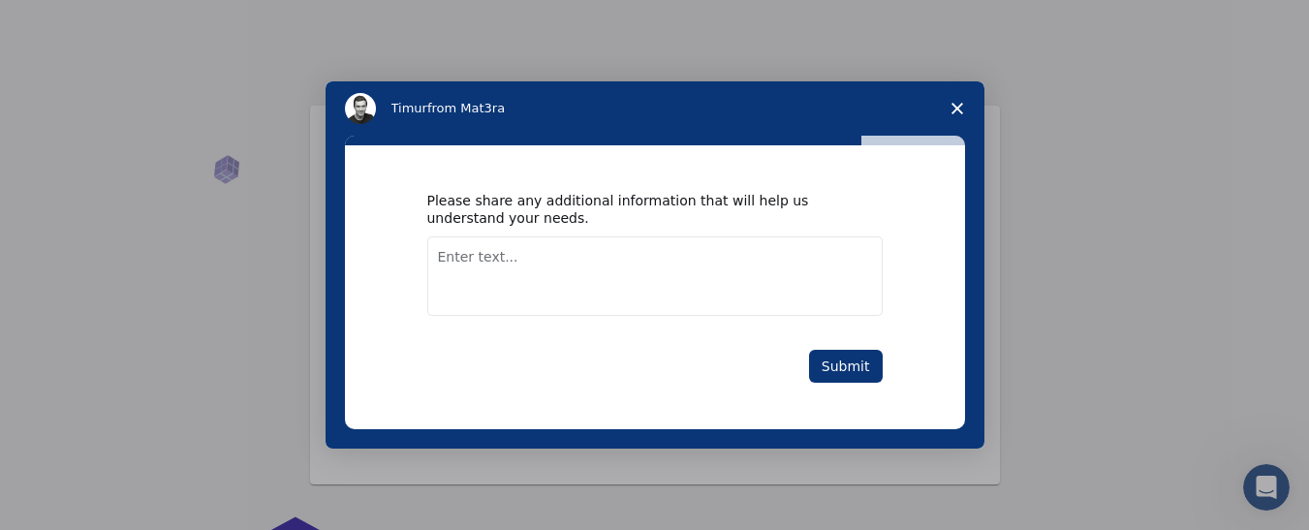
click at [438, 260] on textarea "Enter text..." at bounding box center [654, 275] width 455 height 79
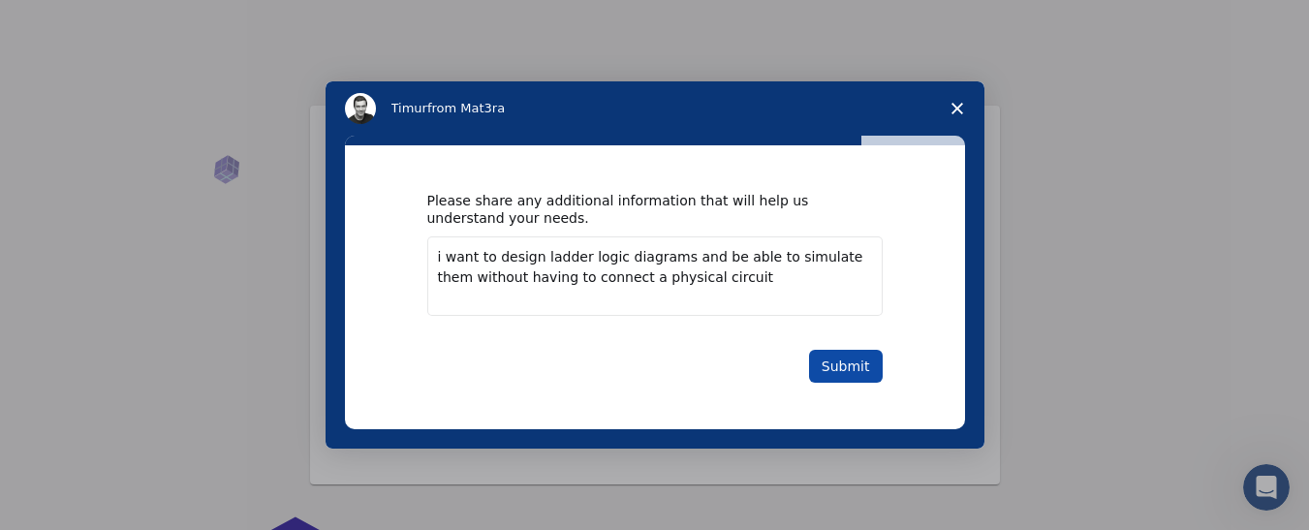
type textarea "i want to design ladder logic diagrams and be able to simulate them without hav…"
click at [847, 374] on button "Submit" at bounding box center [846, 366] width 74 height 33
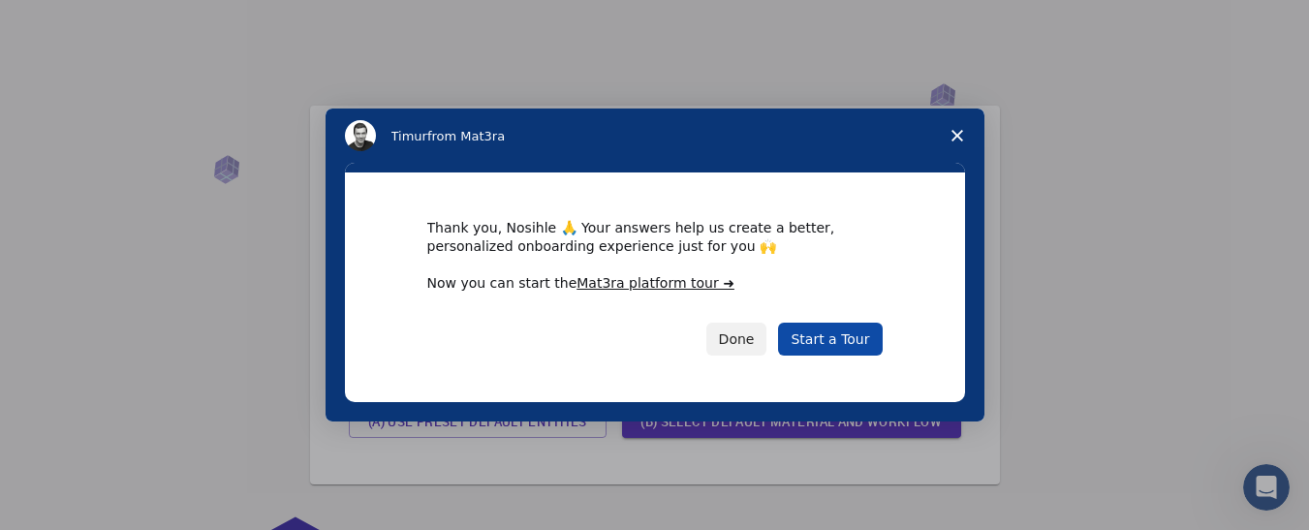
click at [833, 341] on link "Start a Tour" at bounding box center [830, 339] width 104 height 33
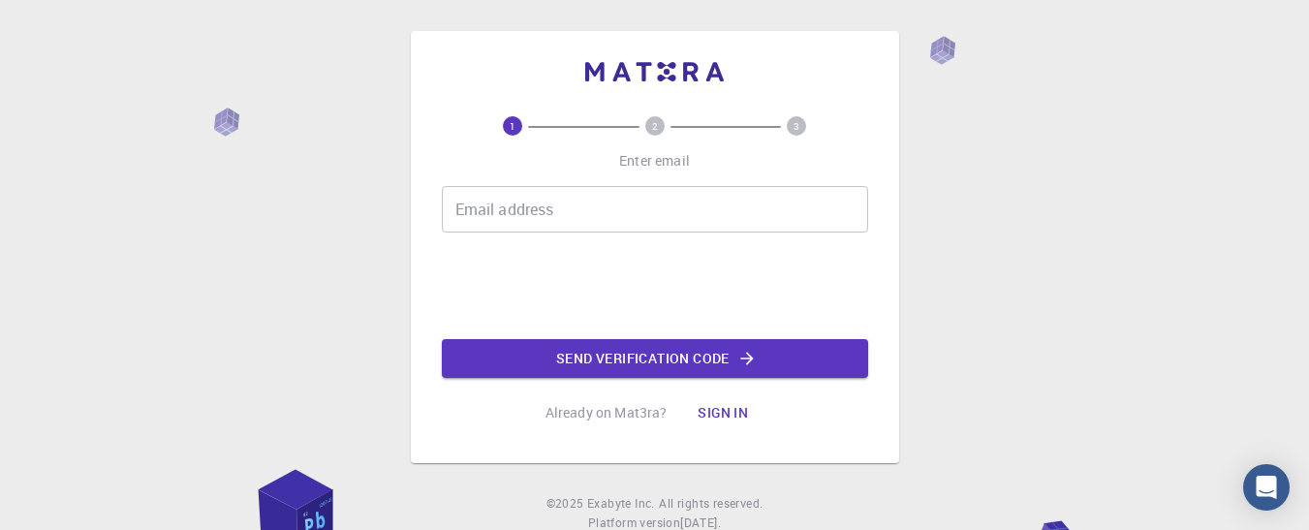
click at [466, 209] on input "Email address" at bounding box center [655, 209] width 426 height 47
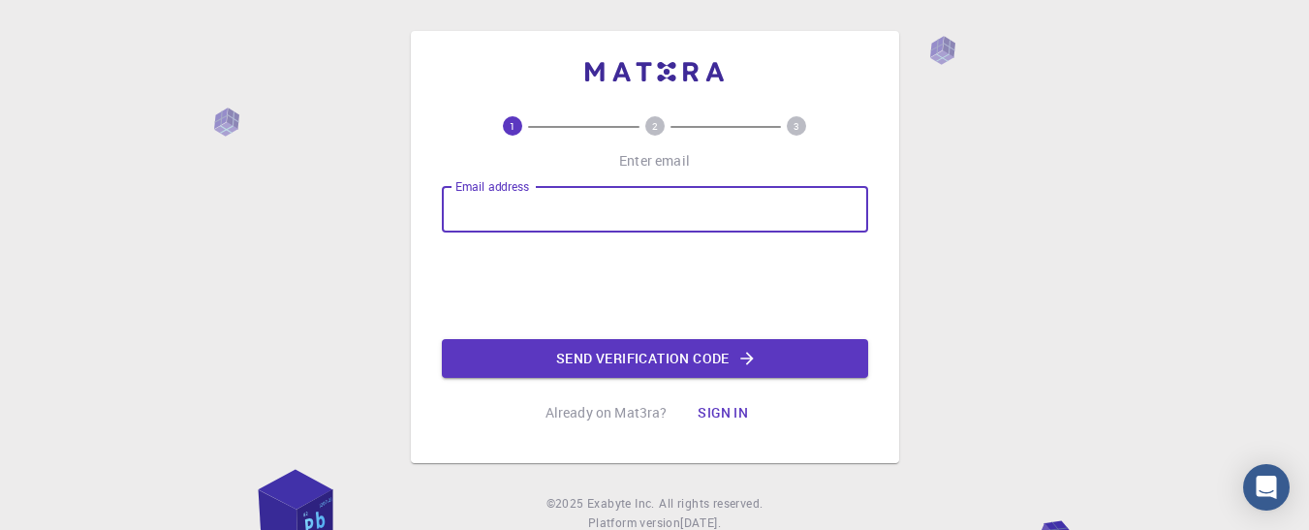
type input "[EMAIL_ADDRESS][DOMAIN_NAME]"
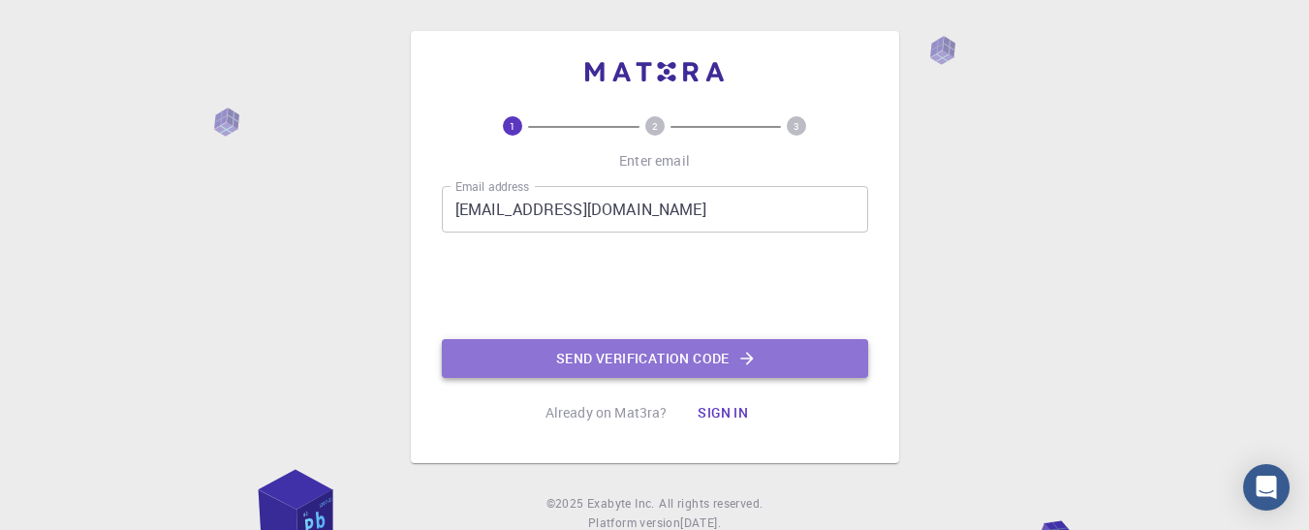
click at [568, 355] on button "Send verification code" at bounding box center [655, 358] width 426 height 39
